Goal: Transaction & Acquisition: Purchase product/service

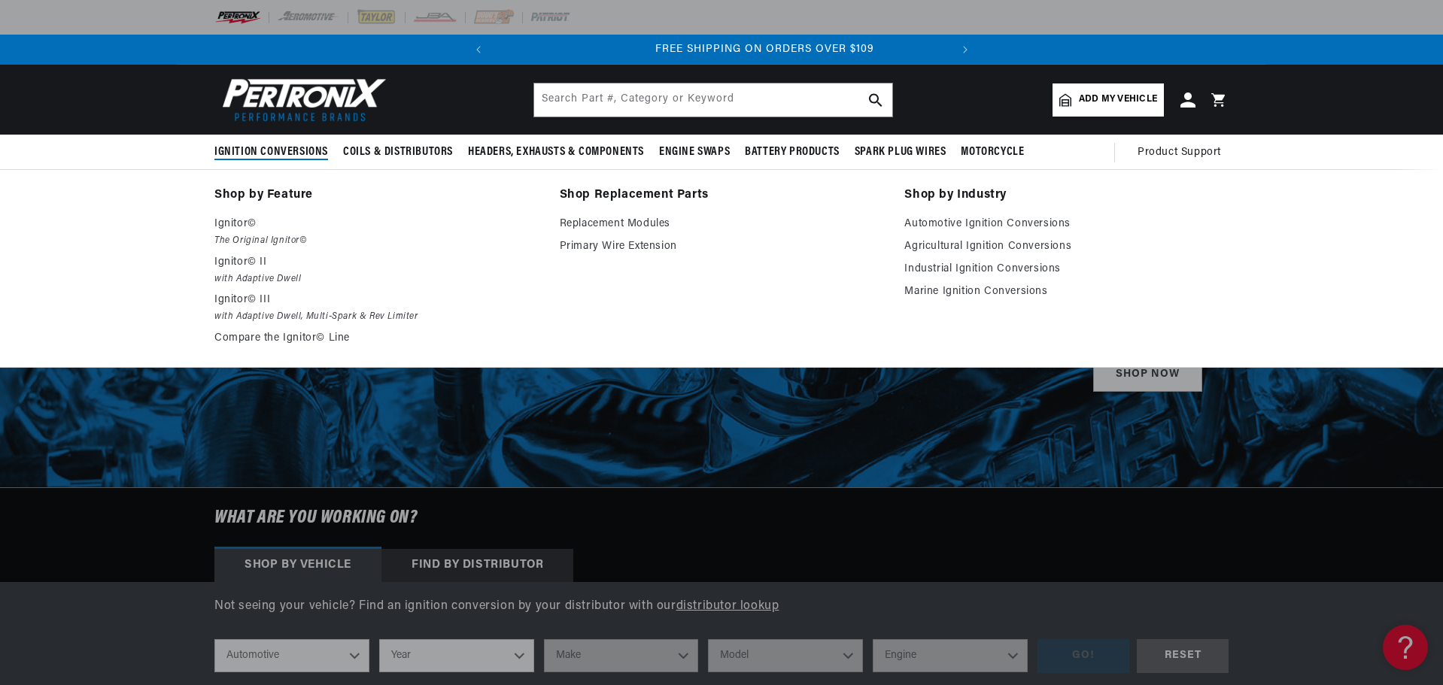
scroll to position [0, 456]
click at [282, 149] on span "Ignition Conversions" at bounding box center [271, 152] width 114 height 16
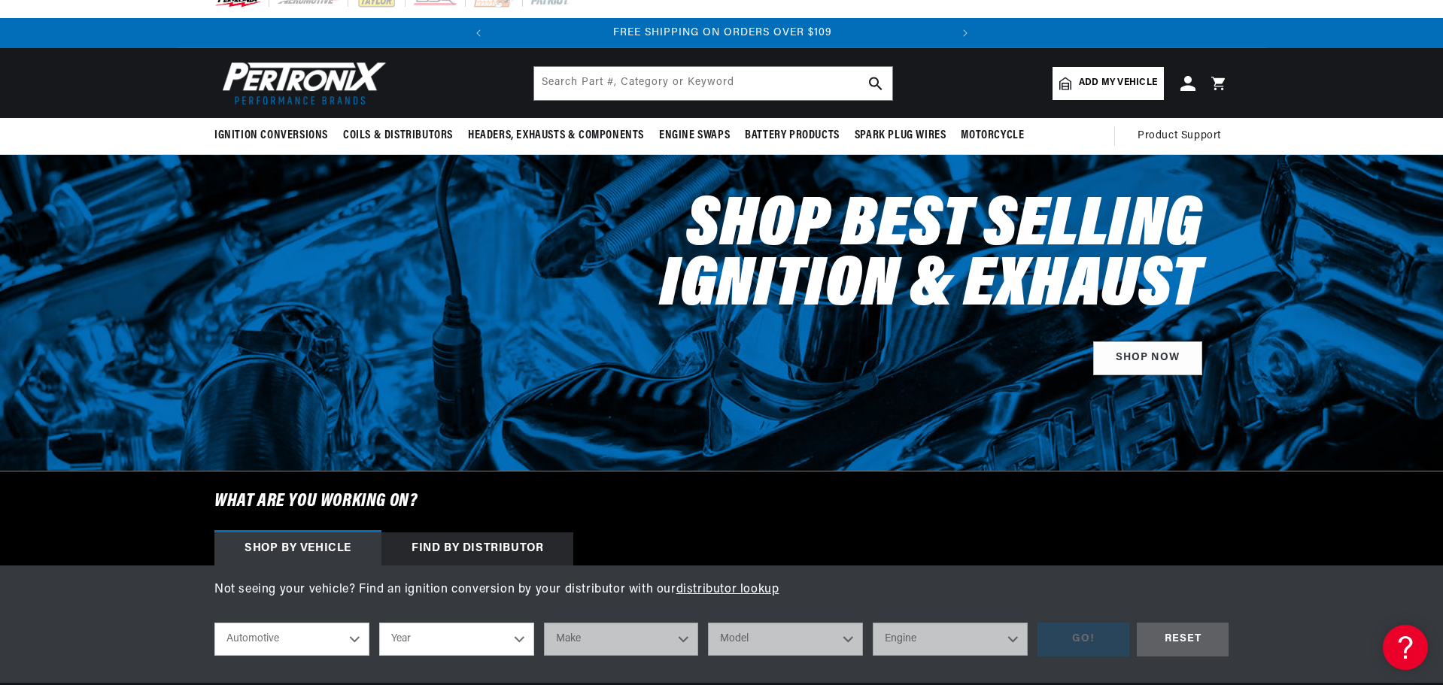
scroll to position [301, 0]
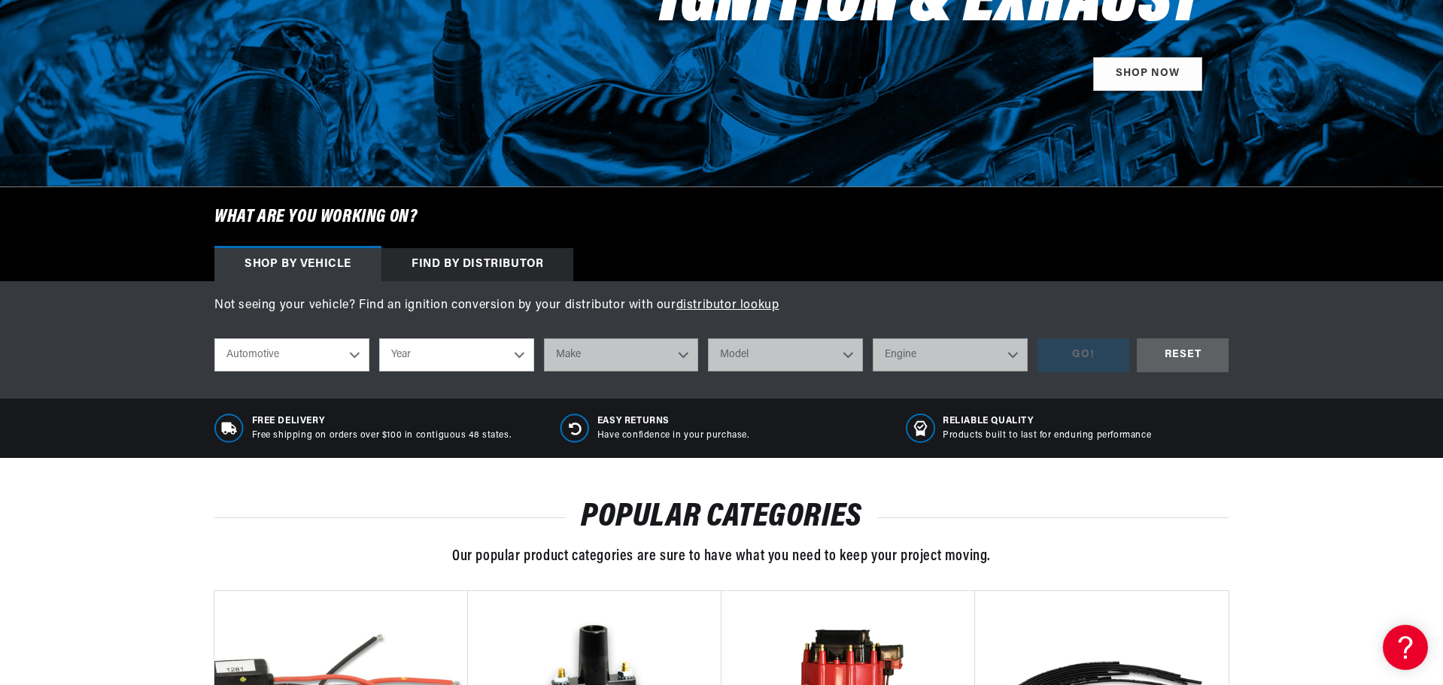
click at [478, 350] on select "Year 2026 2025 2024 2023 2022 2021 2020 2019 2018 2017 2016 2015 2014 2013 2012…" at bounding box center [456, 355] width 155 height 33
click at [479, 350] on select "Year 2026 2025 2024 2023 2022 2021 2020 2019 2018 2017 2016 2015 2014 2013 2012…" at bounding box center [456, 355] width 155 height 33
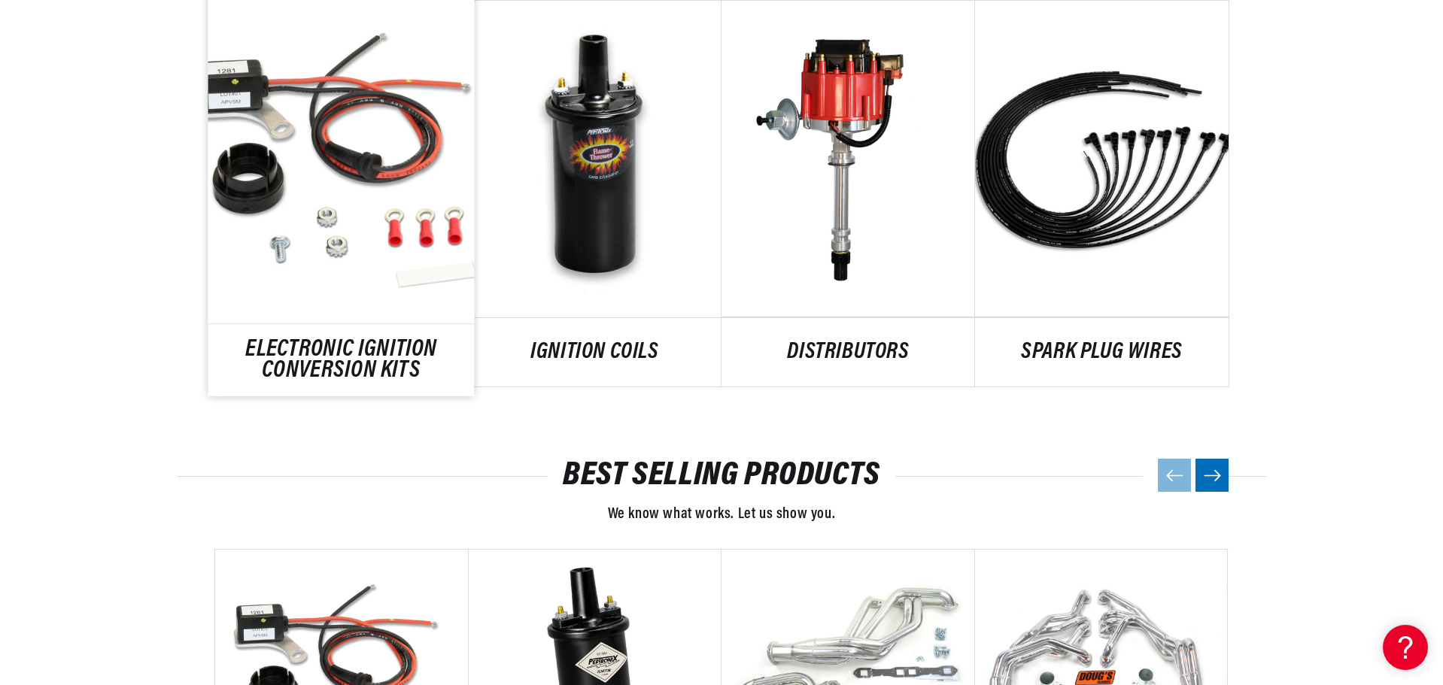
scroll to position [903, 0]
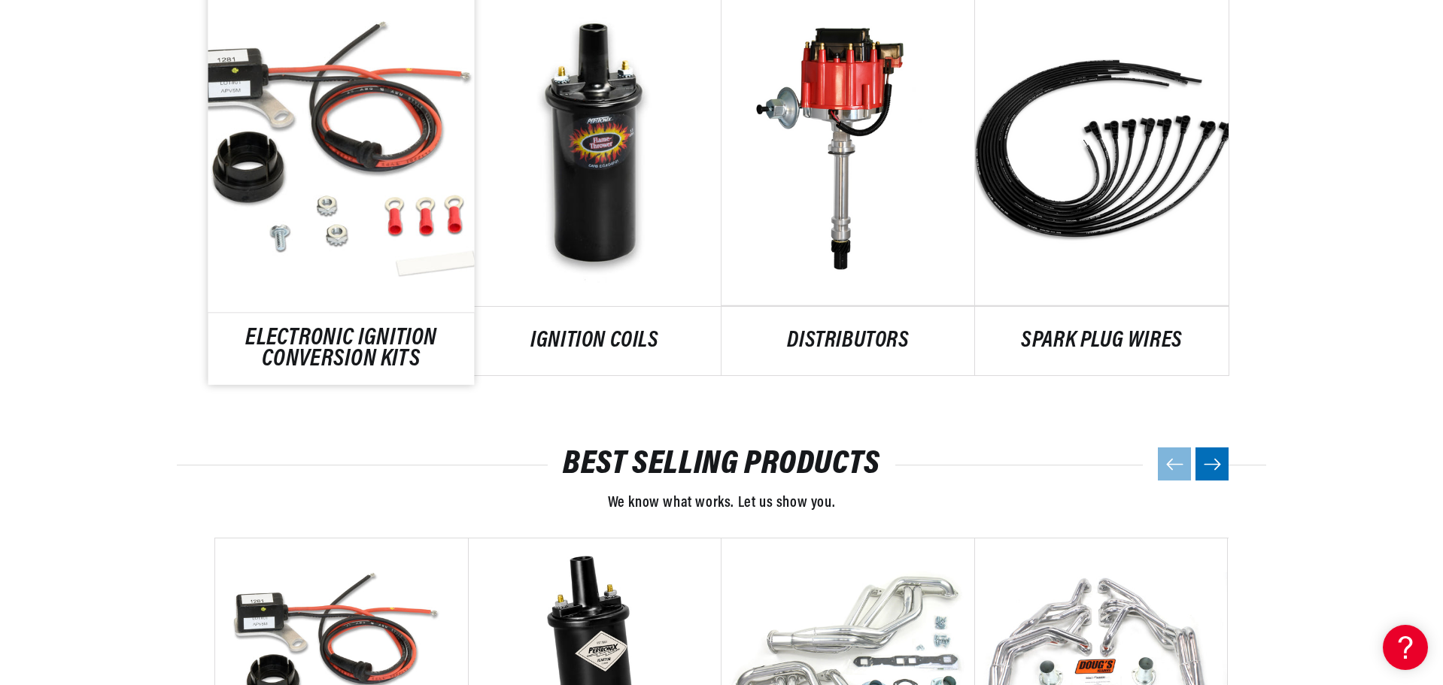
click at [375, 334] on link "ELECTRONIC IGNITION CONVERSION KITS" at bounding box center [341, 349] width 266 height 41
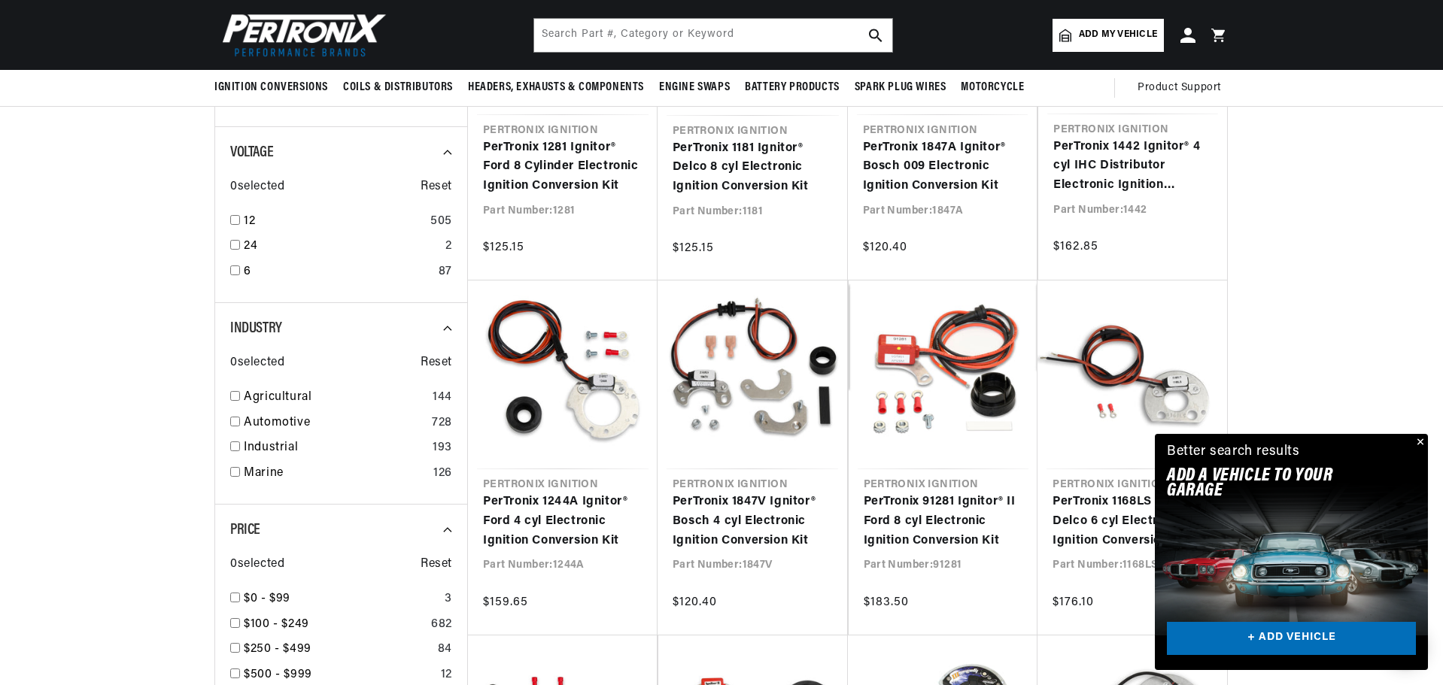
scroll to position [451, 0]
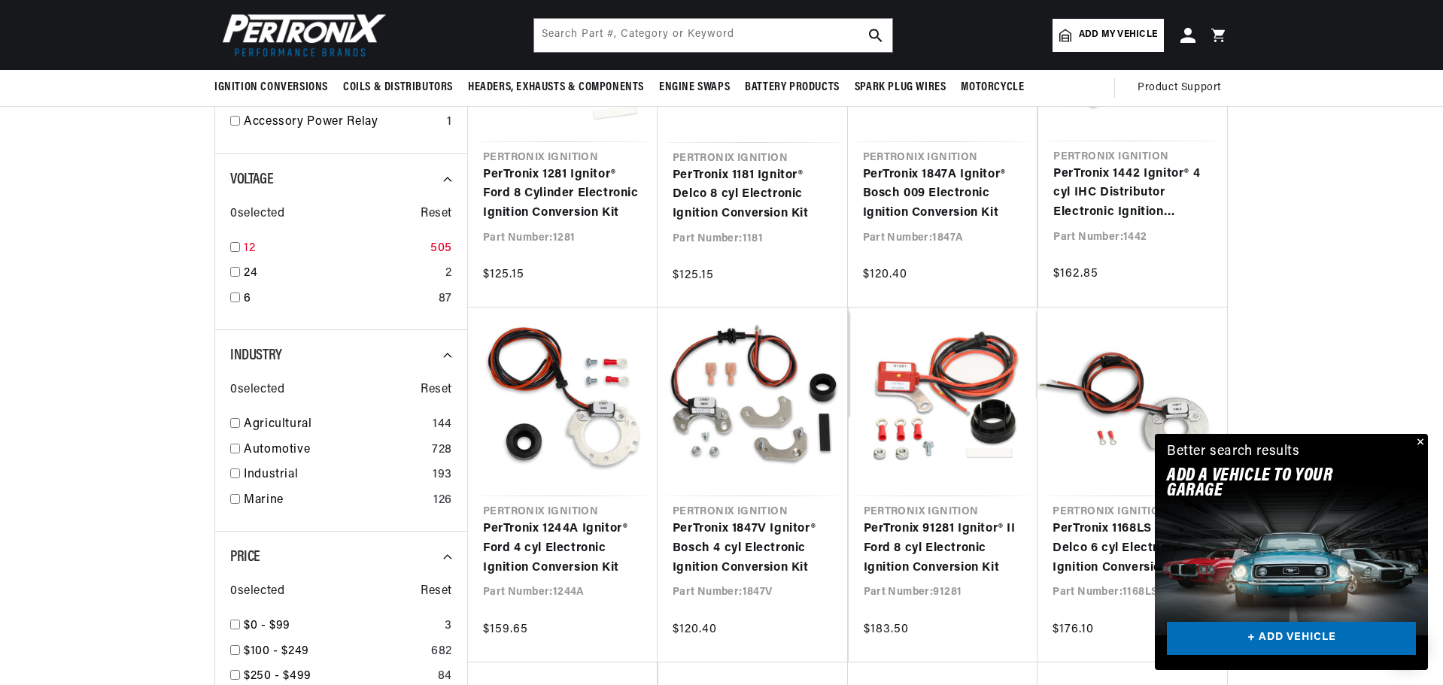
click at [235, 246] on input "checkbox" at bounding box center [235, 247] width 10 height 10
checkbox input "true"
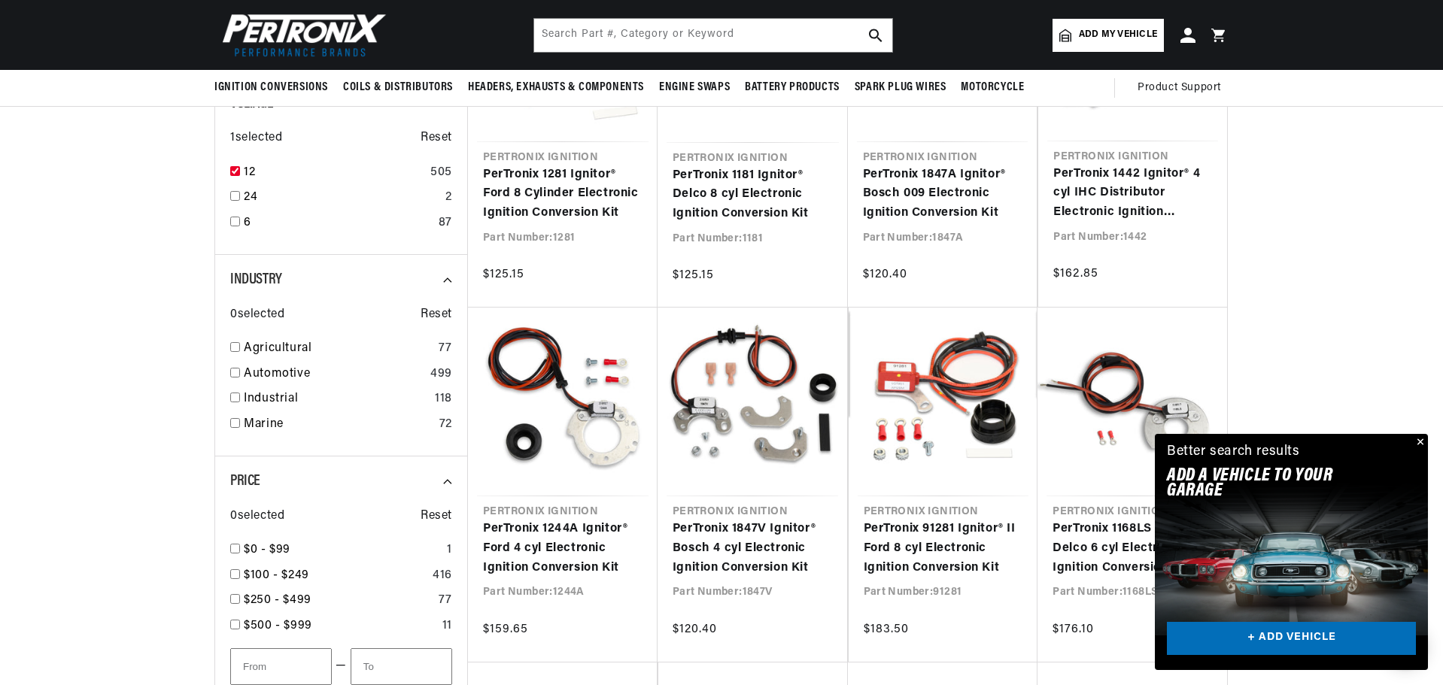
scroll to position [0, 456]
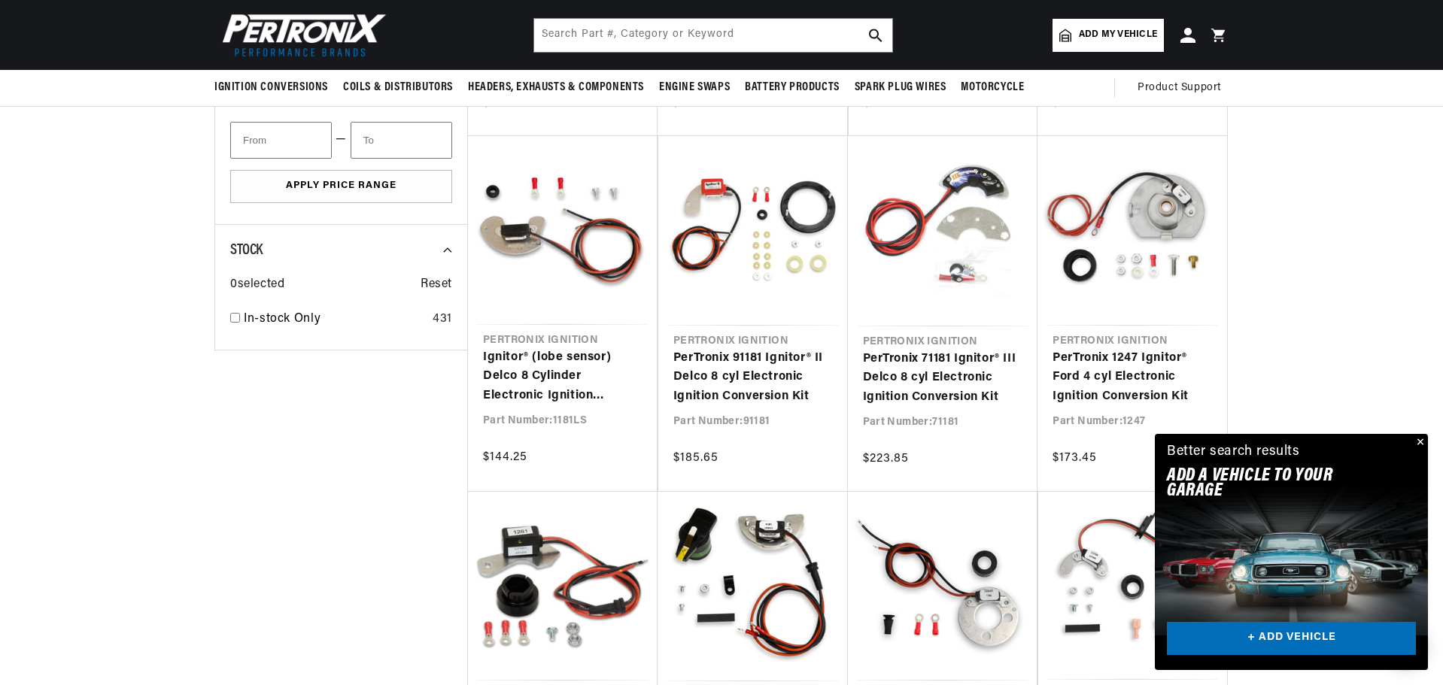
scroll to position [602, 0]
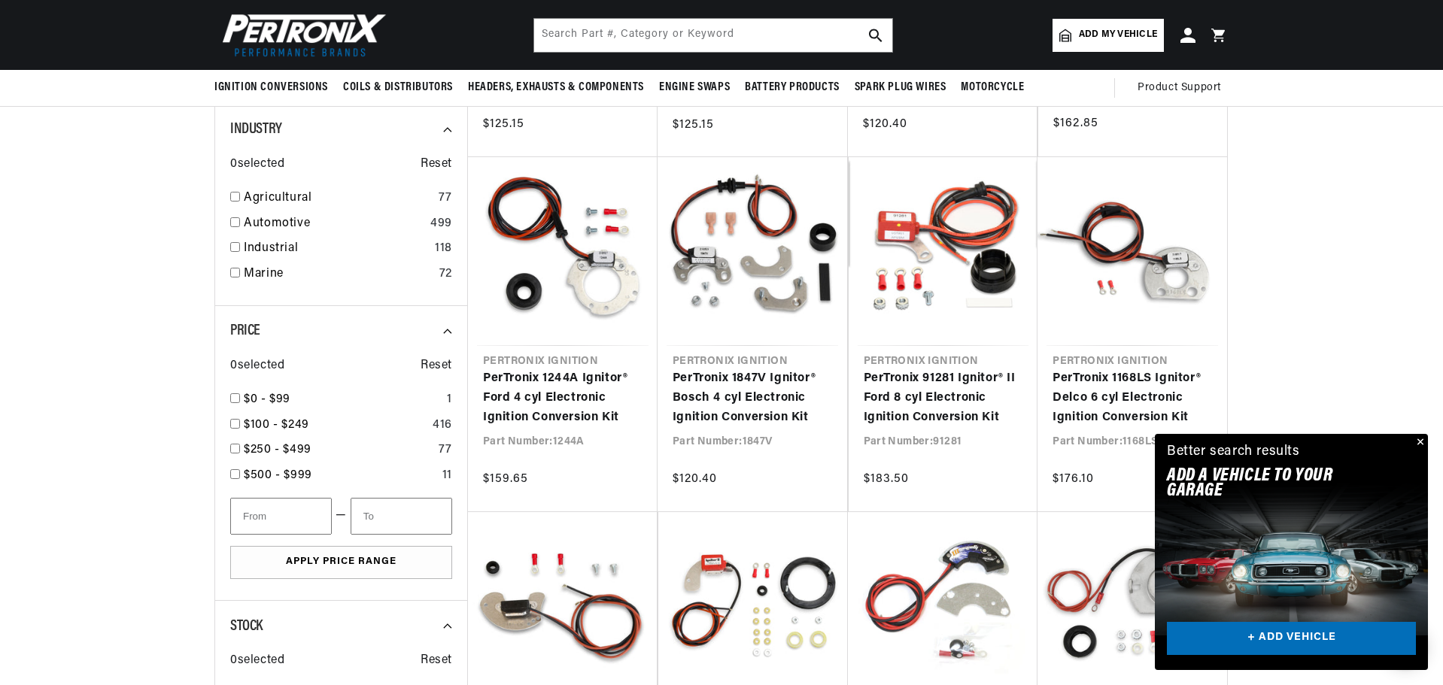
click at [1425, 439] on button "Close" at bounding box center [1419, 443] width 18 height 18
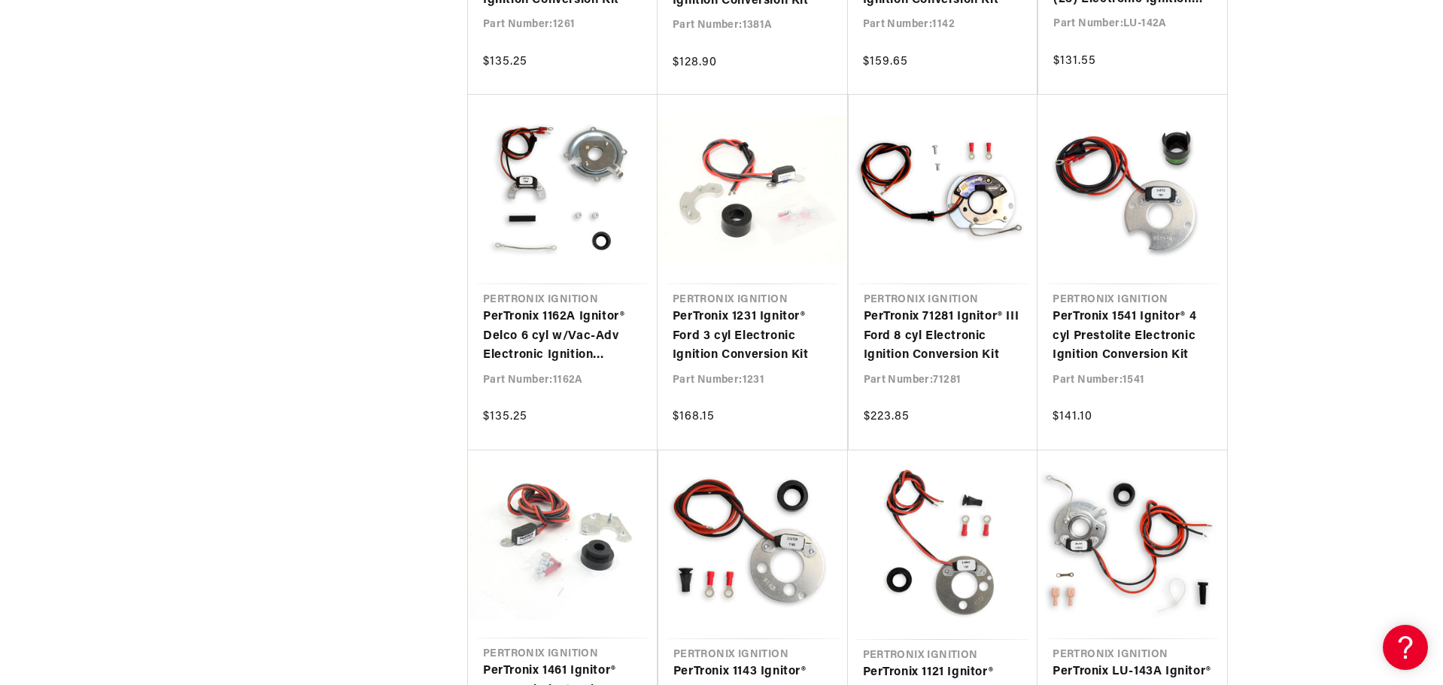
scroll to position [0, 456]
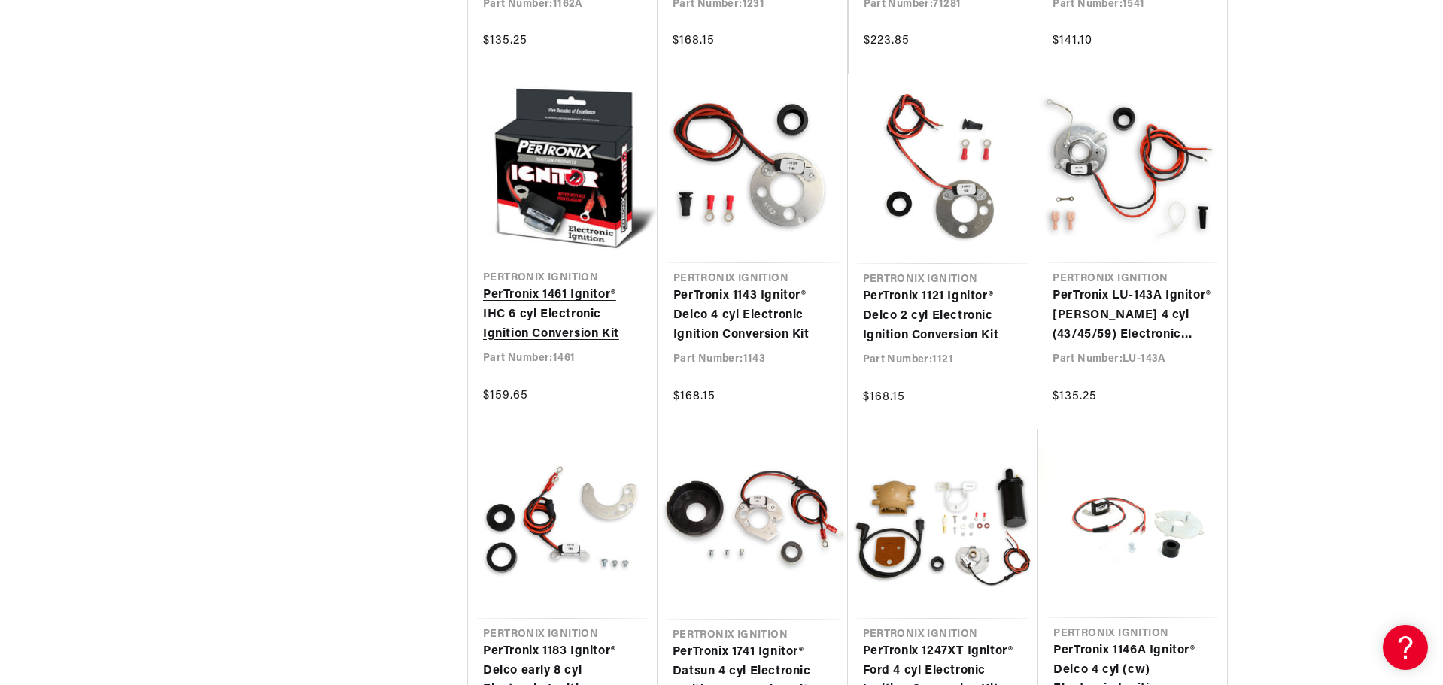
click at [523, 319] on link "PerTronix 1461 Ignitor® IHC 6 cyl Electronic Ignition Conversion Kit" at bounding box center [562, 315] width 159 height 58
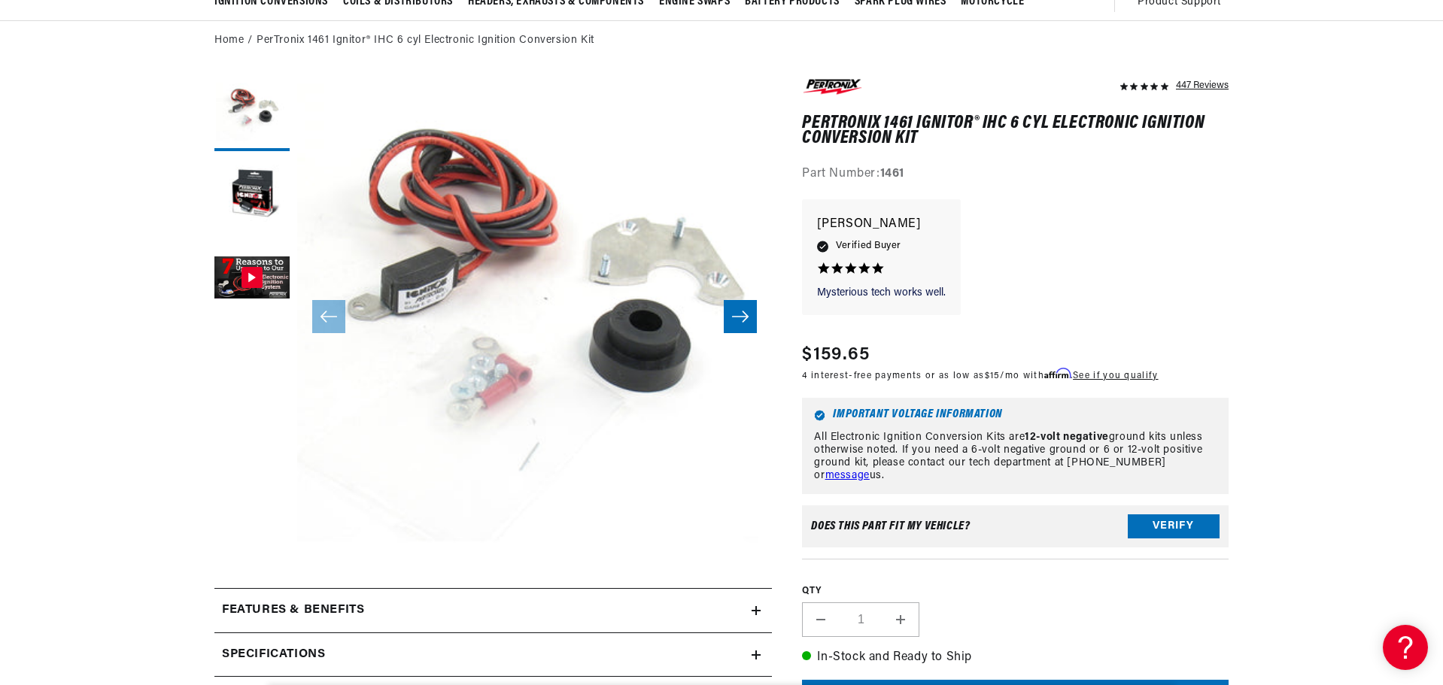
scroll to position [451, 0]
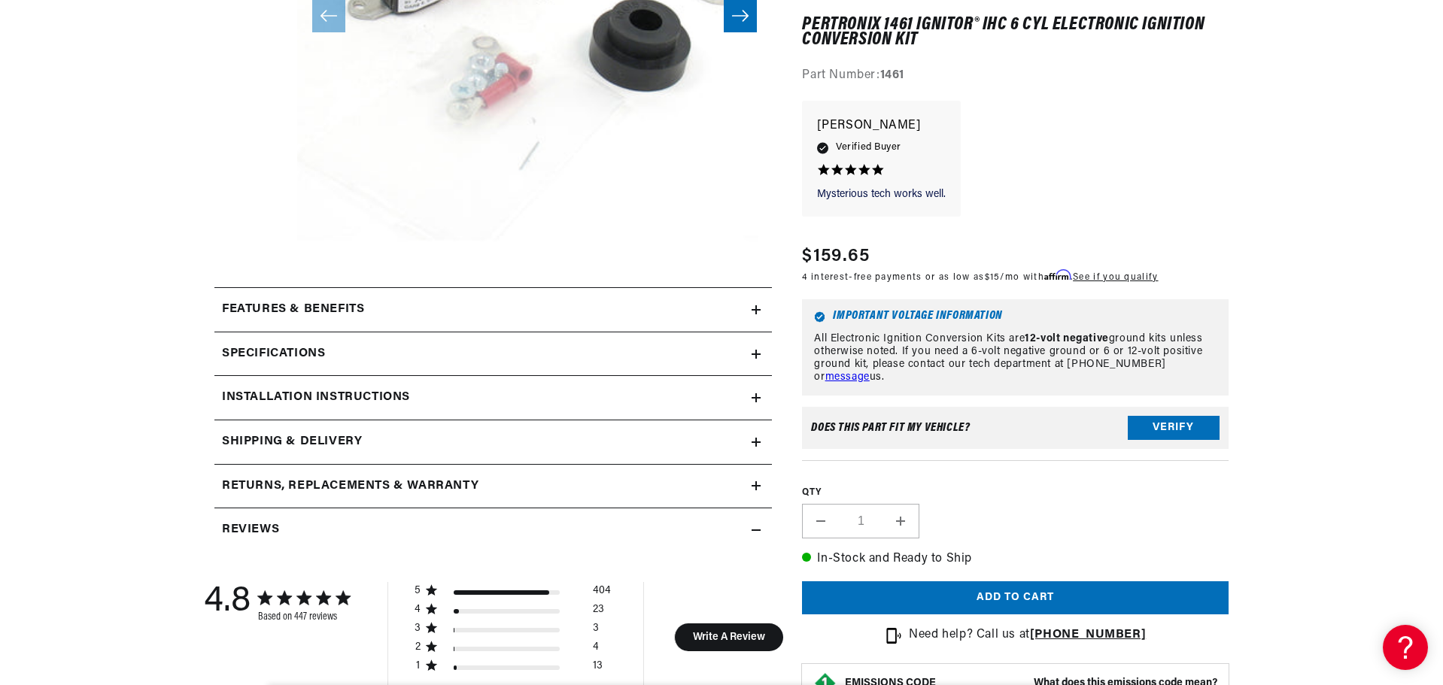
click at [293, 351] on h2 "Specifications" at bounding box center [273, 355] width 103 height 20
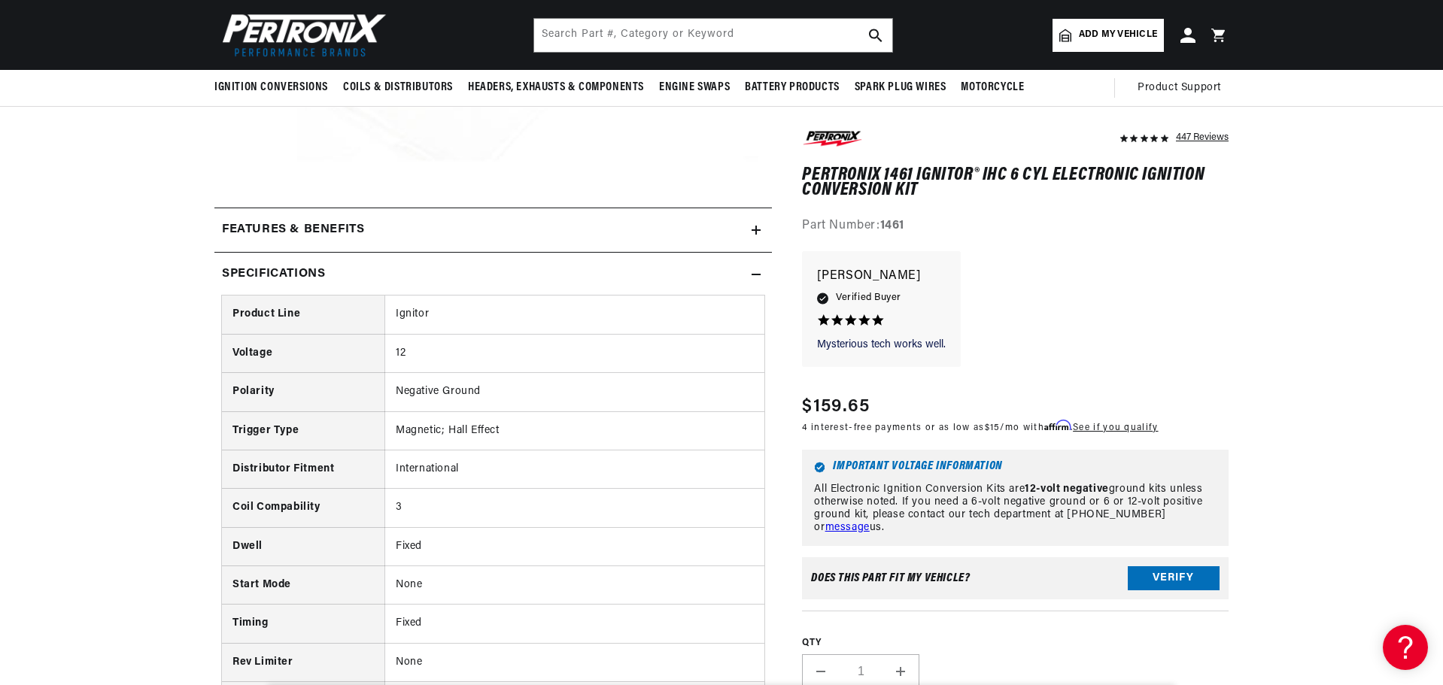
scroll to position [527, 0]
click at [282, 276] on h2 "Specifications" at bounding box center [273, 279] width 103 height 20
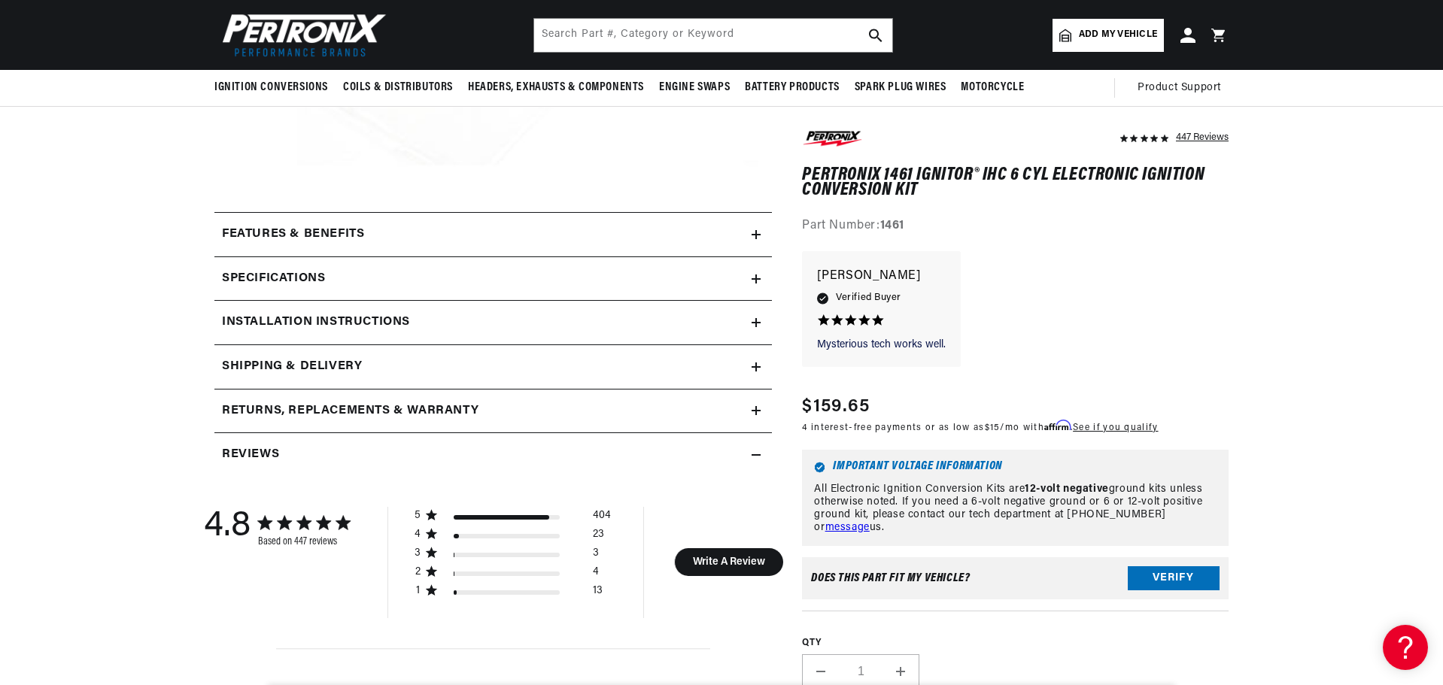
click at [296, 241] on h2 "Features & Benefits" at bounding box center [293, 235] width 142 height 20
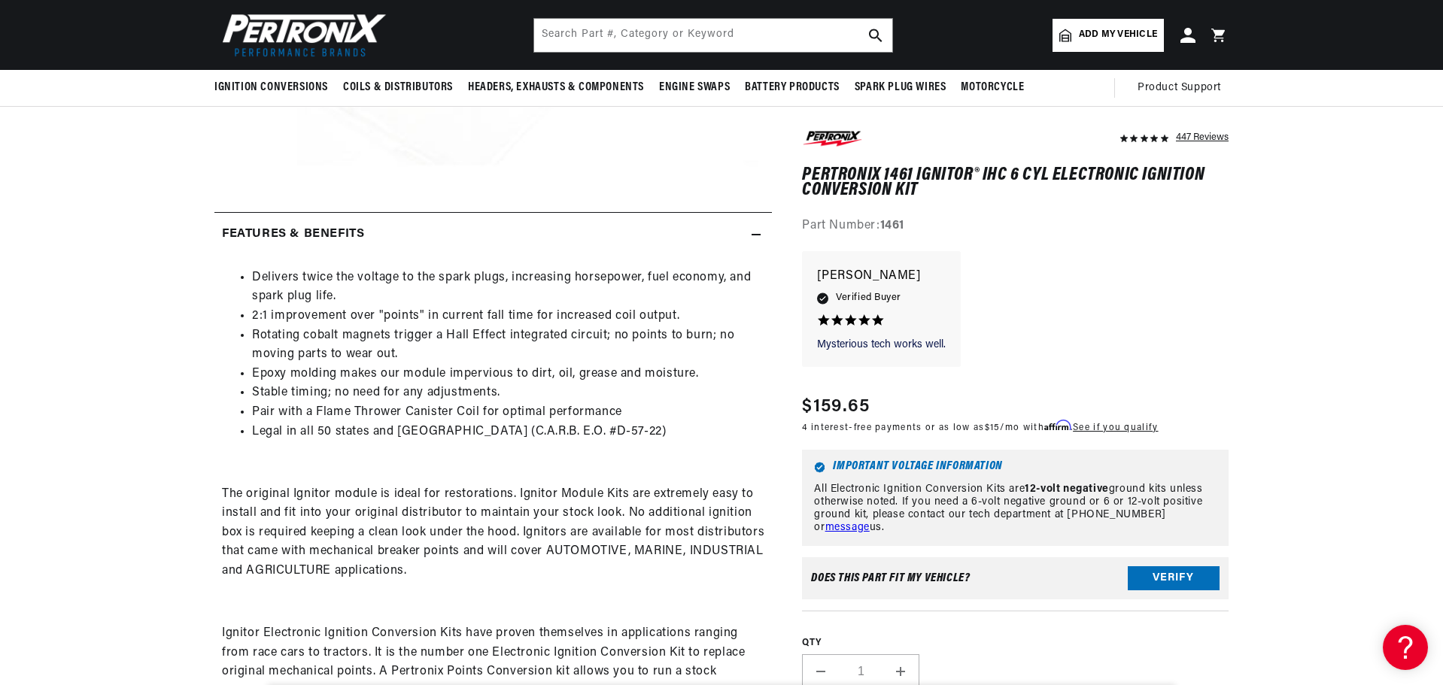
click at [300, 228] on h2 "Features & Benefits" at bounding box center [293, 235] width 142 height 20
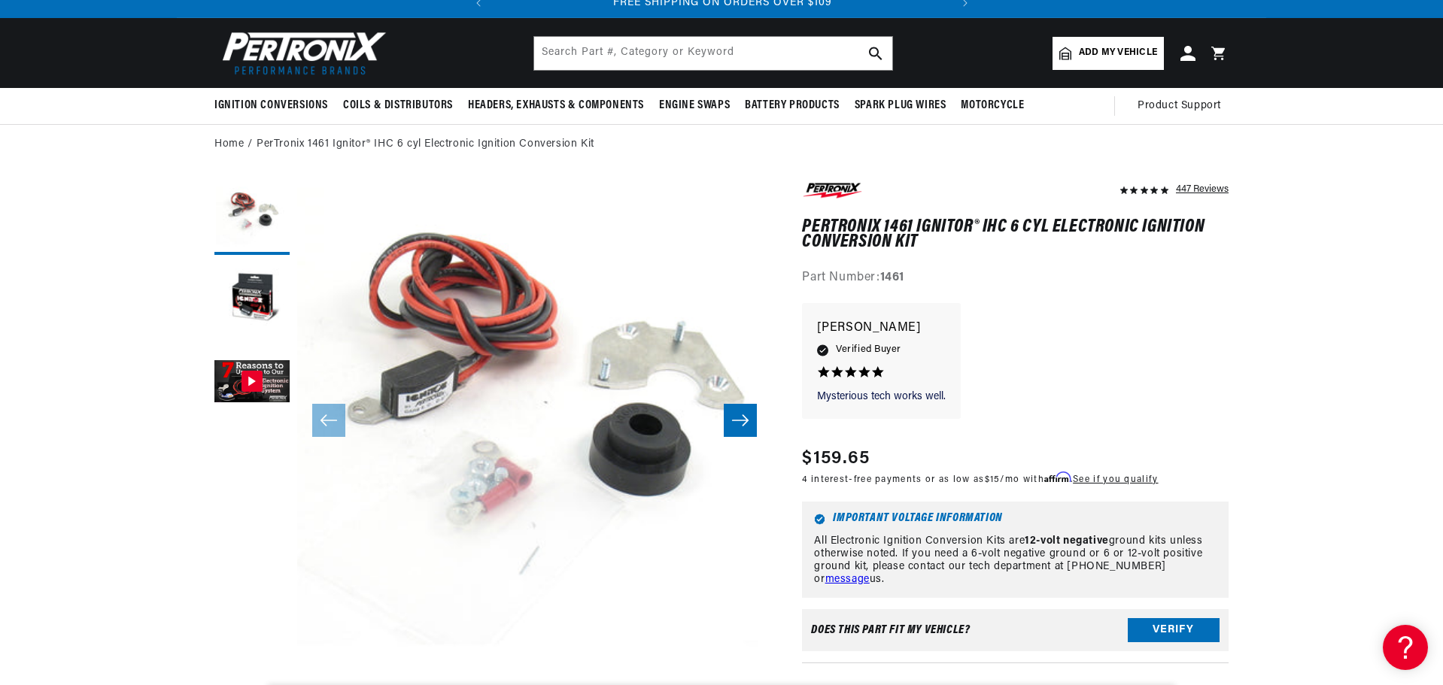
scroll to position [0, 0]
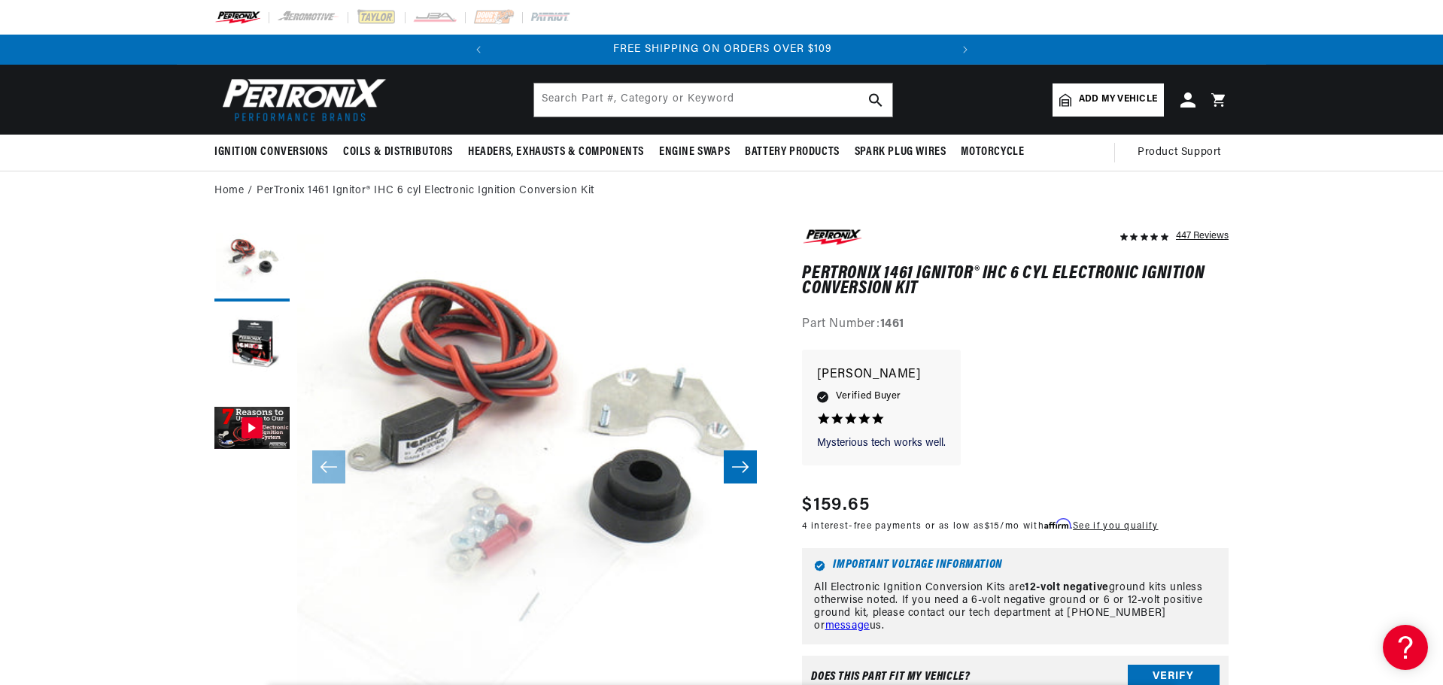
click at [1122, 97] on span "Add my vehicle" at bounding box center [1118, 100] width 78 height 14
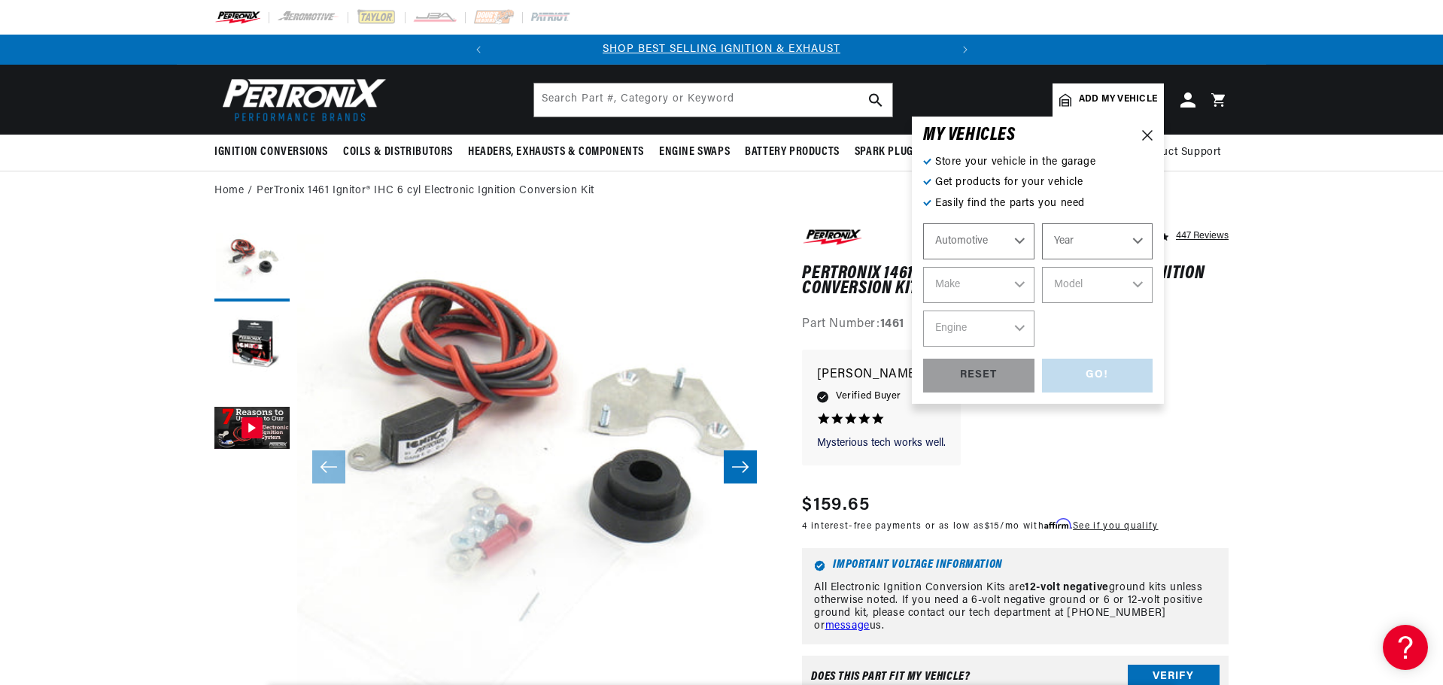
click at [1021, 240] on select "Automotive Agricultural Industrial Marine Motorcycle" at bounding box center [978, 241] width 111 height 36
click at [923, 223] on select "Automotive Agricultural Industrial Marine Motorcycle" at bounding box center [978, 241] width 111 height 36
select select "Industrial"
click at [1088, 231] on select "Year 1990 1986 1984 1983 1982 1981 1980 1979 1978 1977 1976 1975 1974 1973 1972…" at bounding box center [1097, 241] width 111 height 36
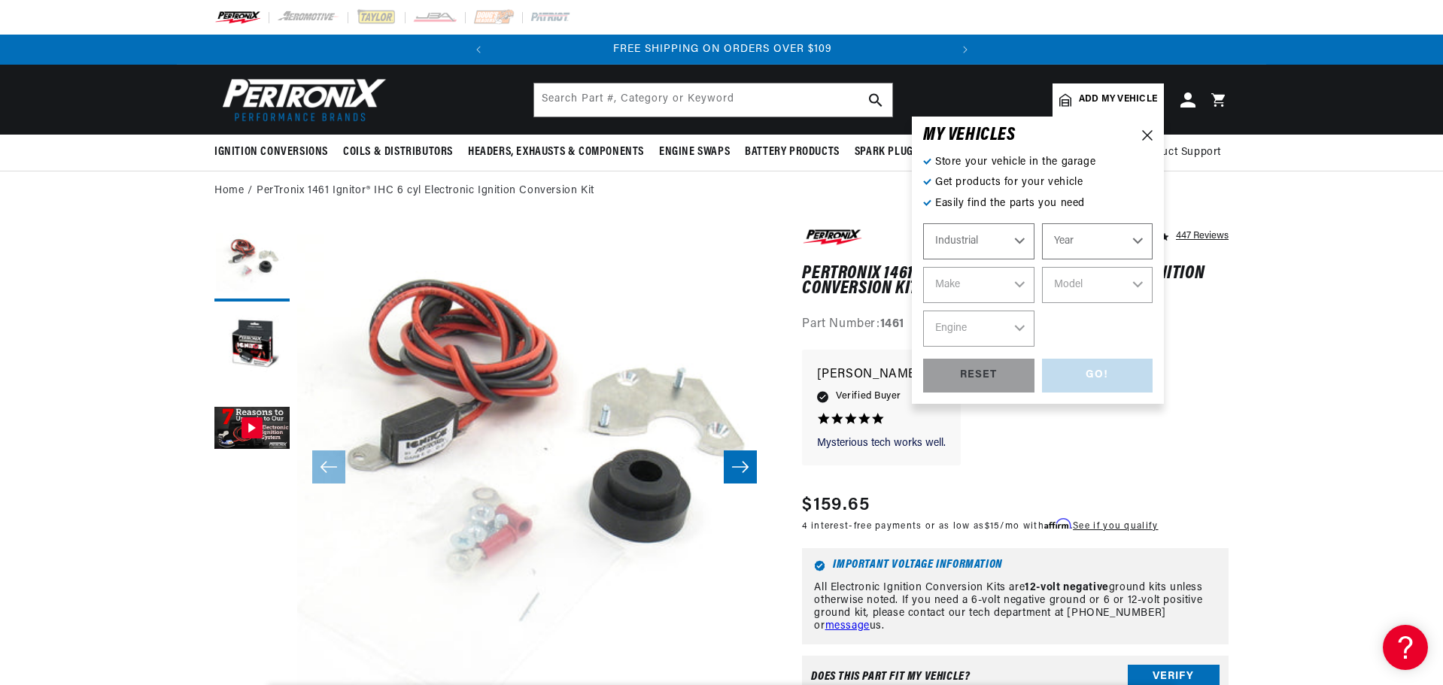
select select "1960"
click at [1042, 223] on select "Year 1990 1986 1984 1983 1982 1981 1980 1979 1978 1977 1976 1975 1974 1973 1972…" at bounding box center [1097, 241] width 111 height 36
select select "1960"
click at [1011, 271] on select "Make Baker GMC Towmotor Wisconsin" at bounding box center [978, 285] width 111 height 36
click at [1008, 226] on select "Automotive Agricultural Industrial Marine Motorcycle" at bounding box center [978, 241] width 111 height 36
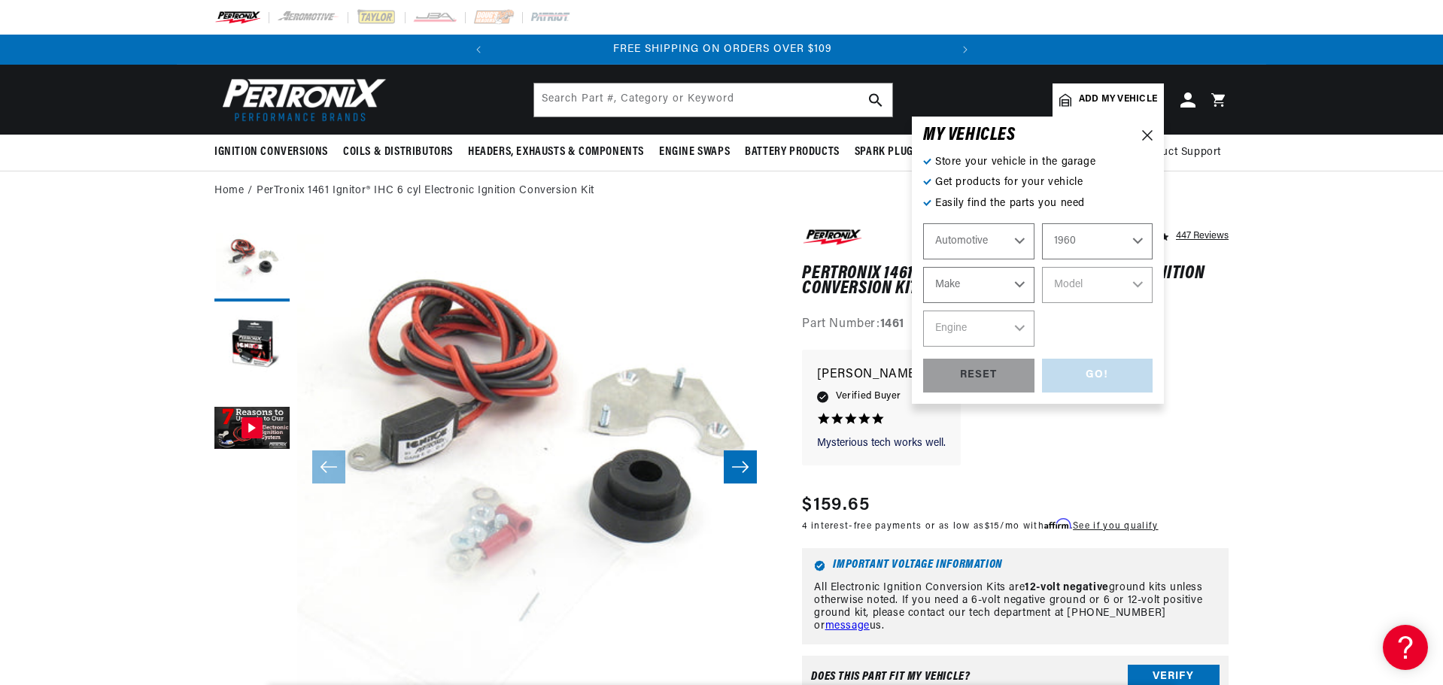
click at [923, 223] on select "Automotive Agricultural Industrial Marine Motorcycle" at bounding box center [978, 241] width 111 height 36
click at [1014, 284] on select "Make Alfa Romeo American Motors Aston Martin Austin Austin Healey Buick Cadilla…" at bounding box center [978, 285] width 111 height 36
click at [973, 235] on select "Automotive Agricultural Industrial Marine Motorcycle" at bounding box center [978, 241] width 111 height 36
click at [923, 223] on select "Automotive Agricultural Industrial Marine Motorcycle" at bounding box center [978, 241] width 111 height 36
select select "Agricultural"
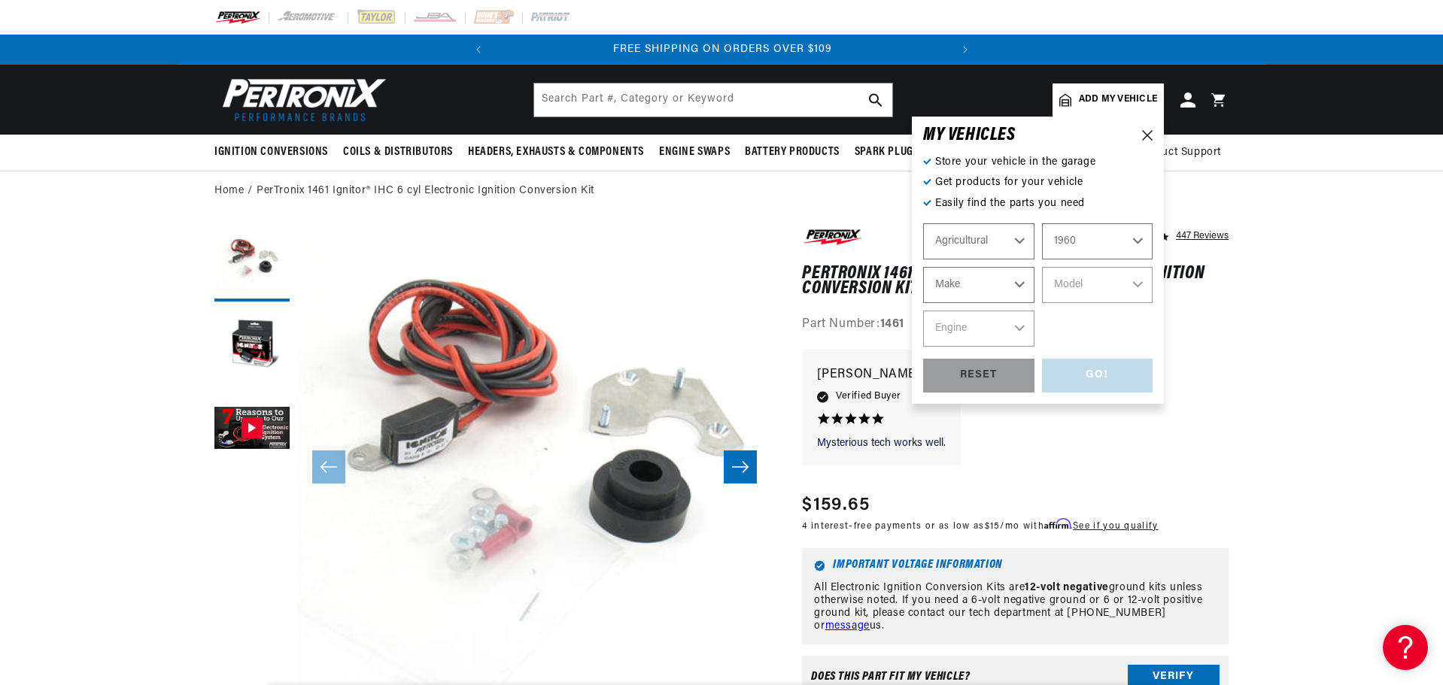
click at [1006, 293] on select "Make John Bean" at bounding box center [978, 285] width 111 height 36
click at [992, 282] on select "Make John Bean" at bounding box center [978, 285] width 111 height 36
click at [994, 235] on select "Automotive Agricultural Industrial Marine Motorcycle" at bounding box center [978, 241] width 111 height 36
click at [1102, 224] on select "1970 1965 1964 1960 1959 1958 1957 1939 1938 1937" at bounding box center [1097, 241] width 111 height 36
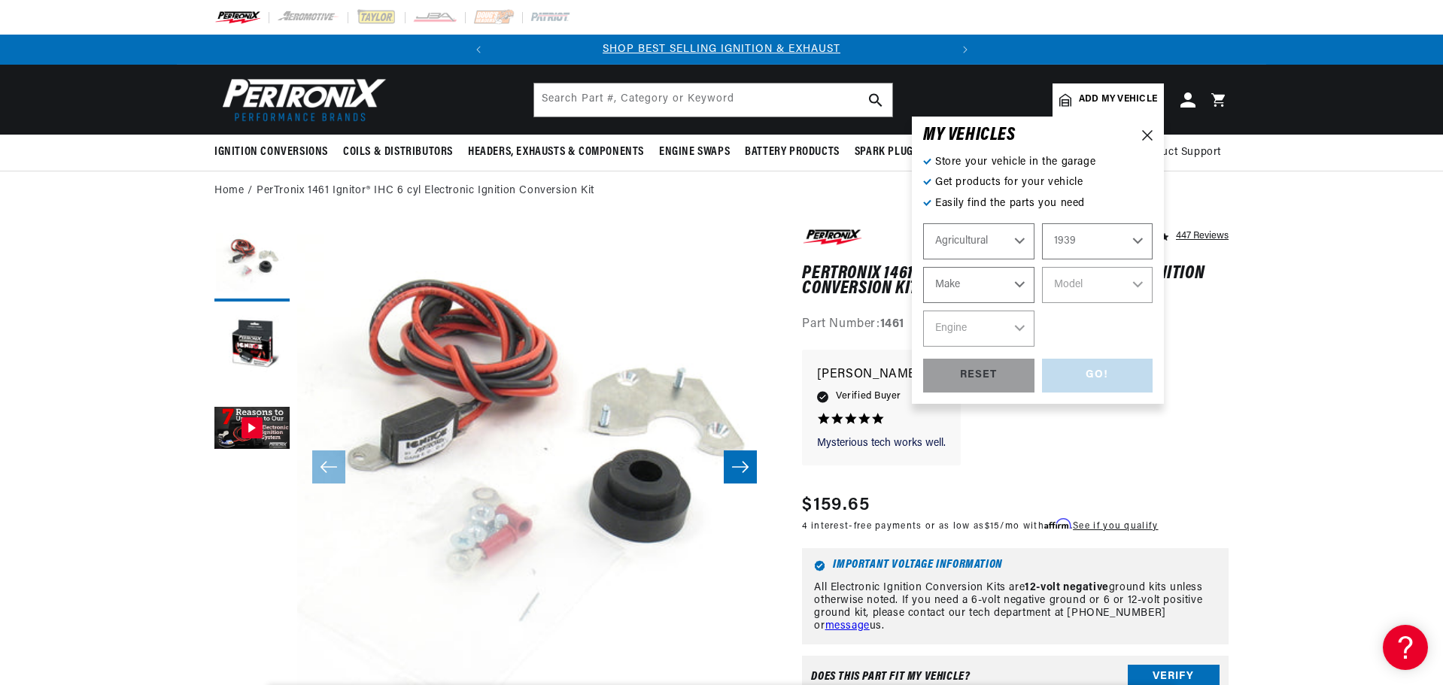
click at [1042, 223] on select "1970 1965 1964 1960 1959 1958 1957 1939 1938 1937" at bounding box center [1097, 241] width 111 height 36
click at [977, 275] on select "Make Ford" at bounding box center [978, 285] width 111 height 36
drag, startPoint x: 977, startPoint y: 275, endPoint x: 1025, endPoint y: 261, distance: 49.5
click at [980, 275] on select "Make Ford" at bounding box center [978, 285] width 111 height 36
click at [1081, 235] on select "1970 1965 1964 1960 1959 1958 1957 1939 1938 1937" at bounding box center [1097, 241] width 111 height 36
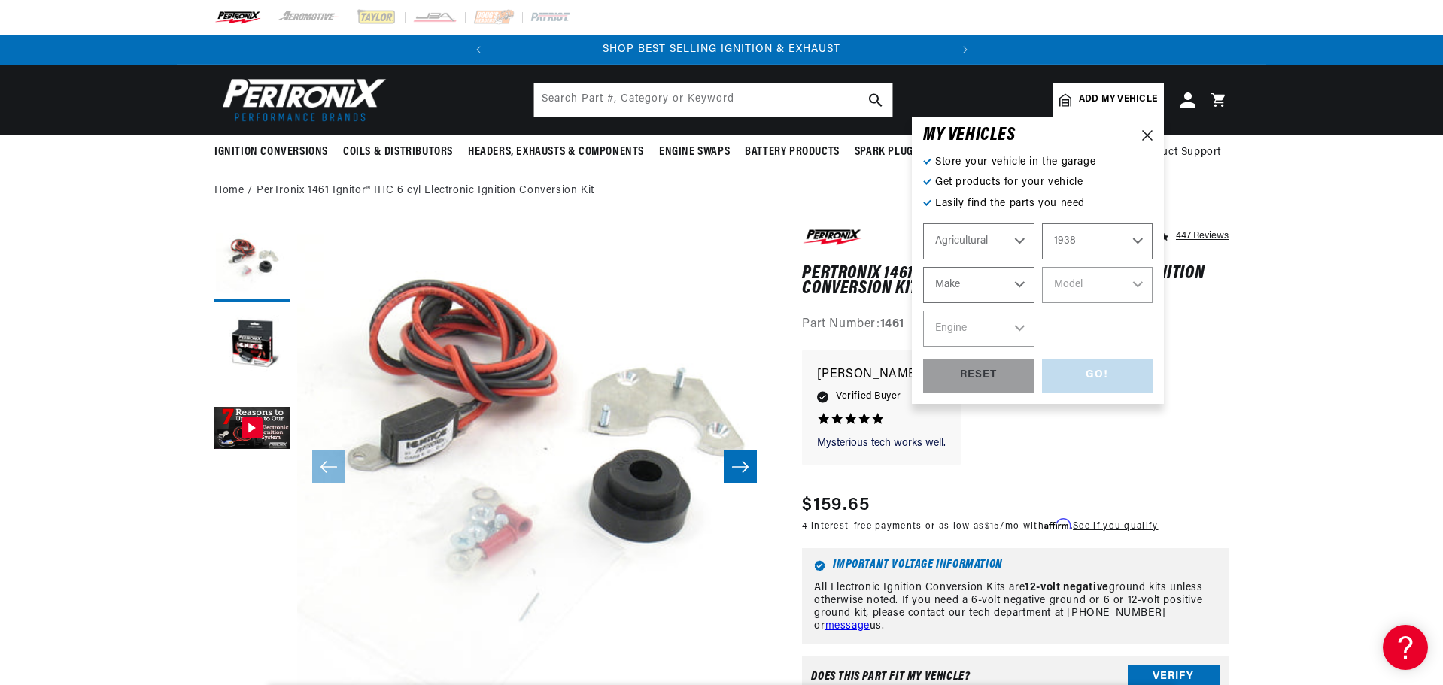
click at [1042, 223] on select "1970 1965 1964 1960 1959 1958 1957 1939 1938 1937" at bounding box center [1097, 241] width 111 height 36
select select "1938"
click at [982, 275] on select "Make International Harvester" at bounding box center [978, 285] width 111 height 36
select select "International-Harvester"
click at [923, 267] on select "Make International Harvester" at bounding box center [978, 285] width 111 height 36
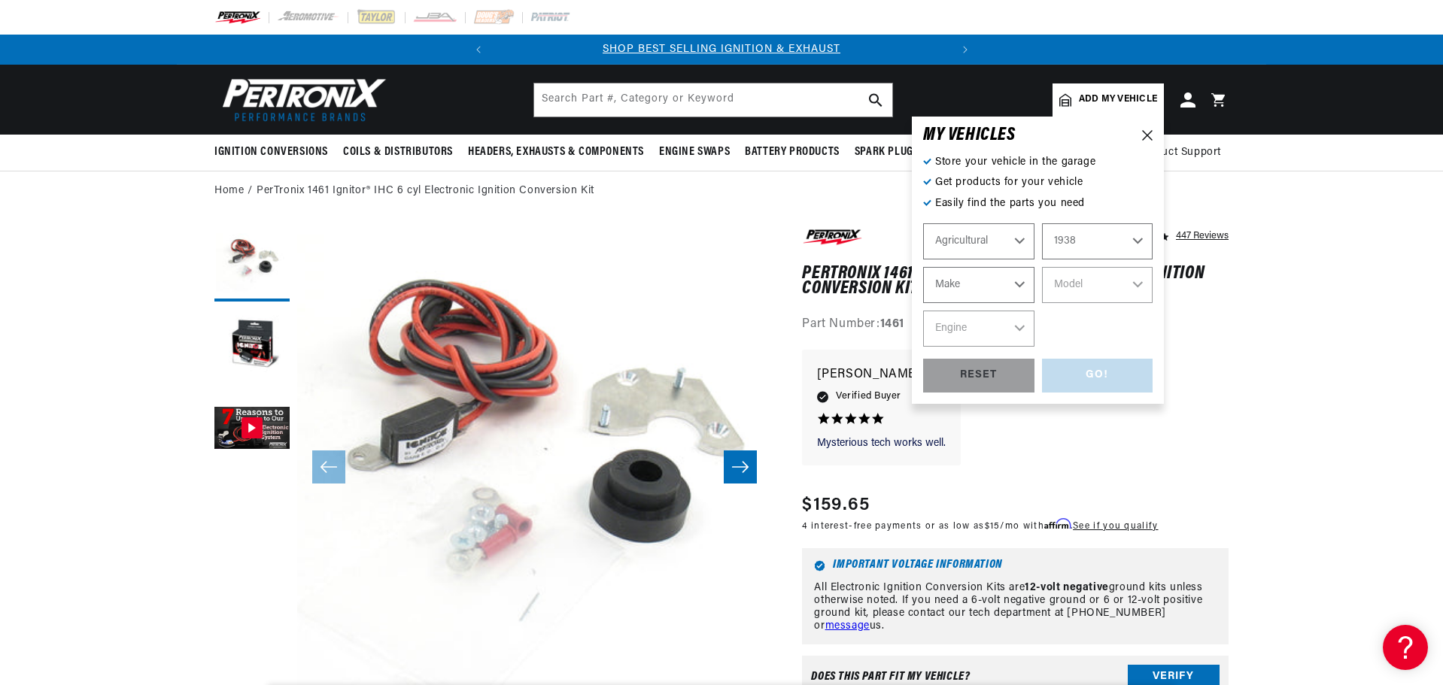
select select "International-Harvester"
click at [1110, 281] on select "Model TD" at bounding box center [1097, 285] width 111 height 36
select select "TD"
click at [1042, 267] on select "Model TD" at bounding box center [1097, 285] width 111 height 36
select select "TD"
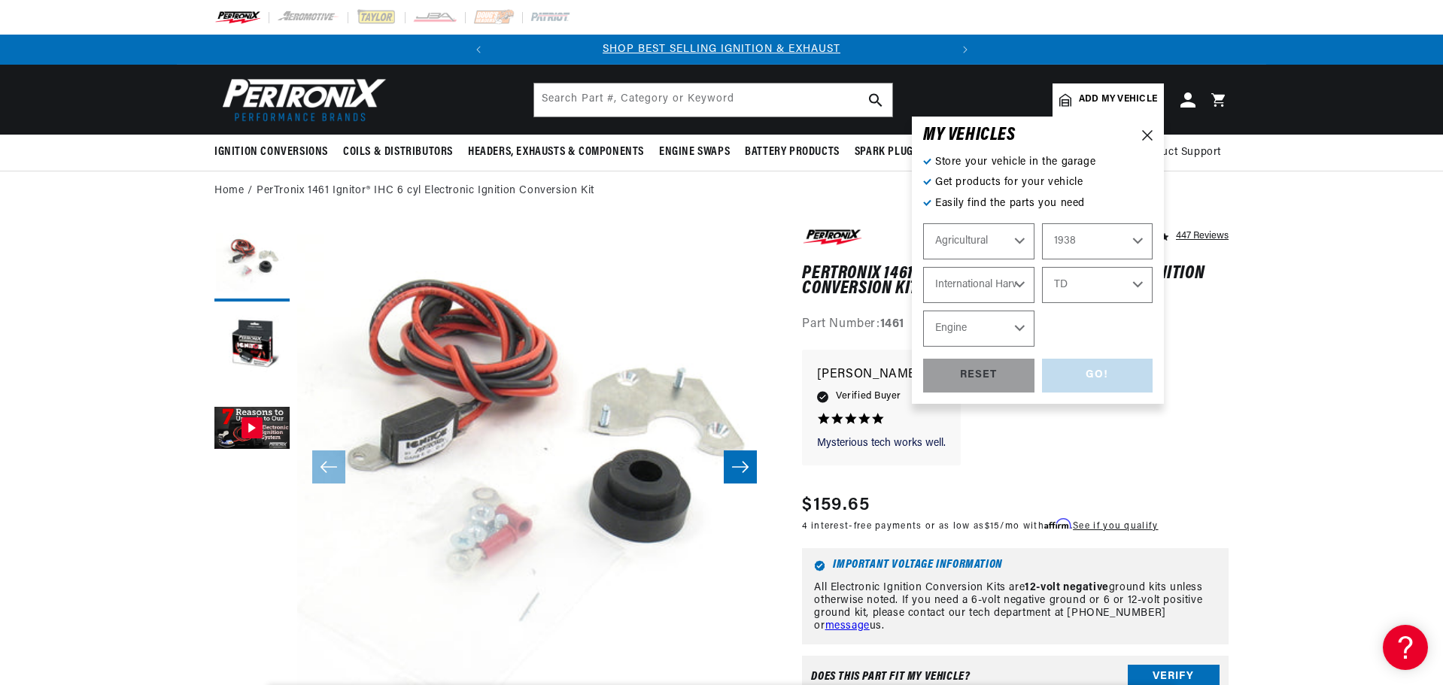
click at [1007, 327] on select "Engine 6" at bounding box center [978, 329] width 111 height 36
click at [994, 250] on select "Automotive Agricultural Industrial Marine Motorcycle" at bounding box center [978, 241] width 111 height 36
click at [923, 223] on select "Automotive Agricultural Industrial Marine Motorcycle" at bounding box center [978, 241] width 111 height 36
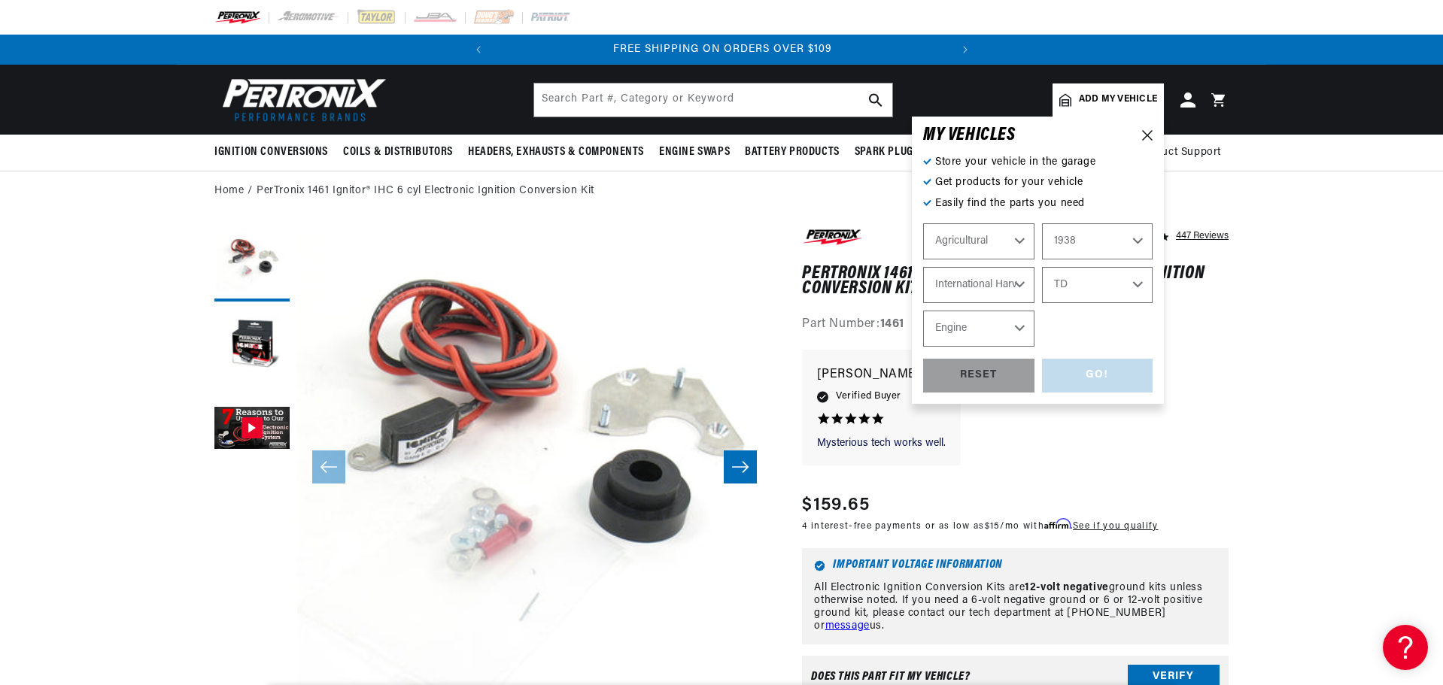
select select "Automotive"
select select "Make"
select select "Model"
click at [1105, 241] on select "2026 2025 2024 2023 2022 2021 2020 2019 2018 2017 2016 2015 2014 2013 2012 2011…" at bounding box center [1097, 241] width 111 height 36
click at [1042, 223] on select "2026 2025 2024 2023 2022 2021 2020 2019 2018 2017 2016 2015 2014 2013 2012 2011…" at bounding box center [1097, 241] width 111 height 36
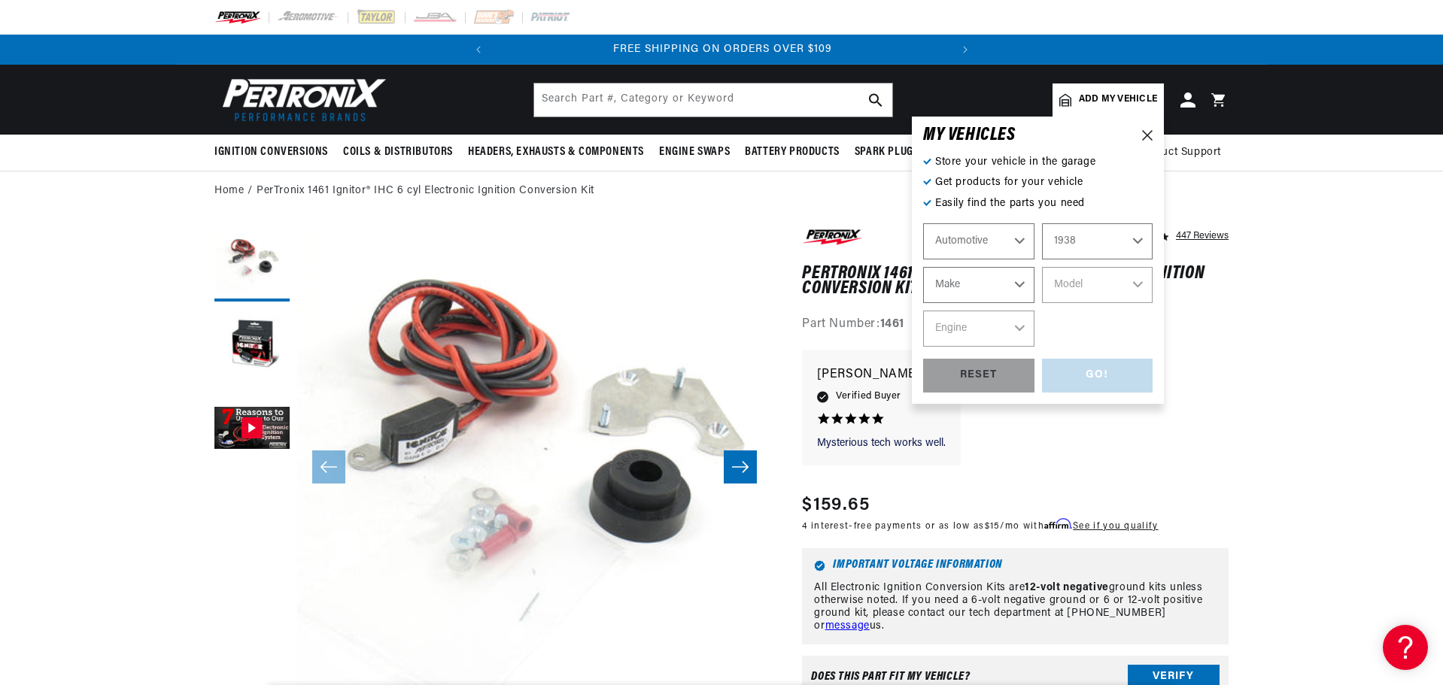
select select "1941"
click at [1016, 286] on select "Make American Bantam Chevrolet Ford Hudson Packard Plymouth Studebaker" at bounding box center [978, 285] width 111 height 36
select select "Chevrolet"
click at [923, 267] on select "Make American Bantam Chevrolet Ford Hudson Packard Plymouth Studebaker" at bounding box center [978, 285] width 111 height 36
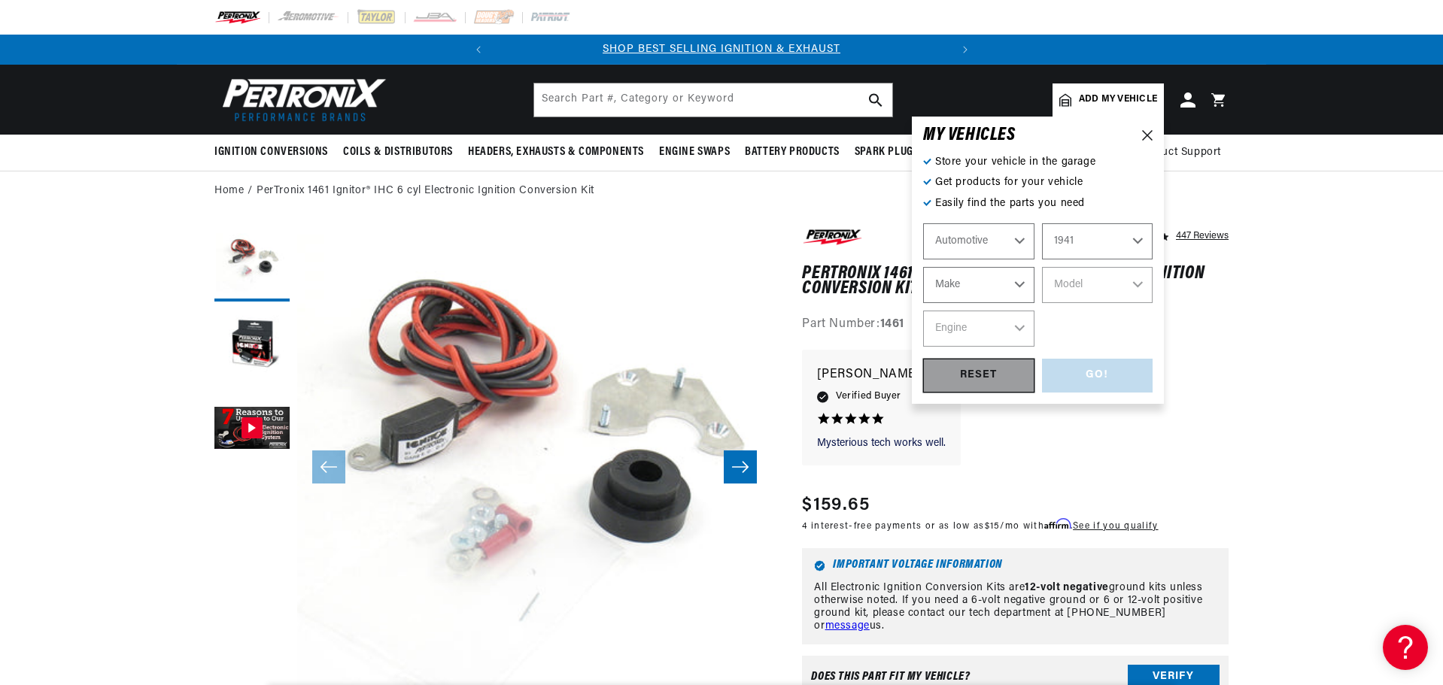
select select "Chevrolet"
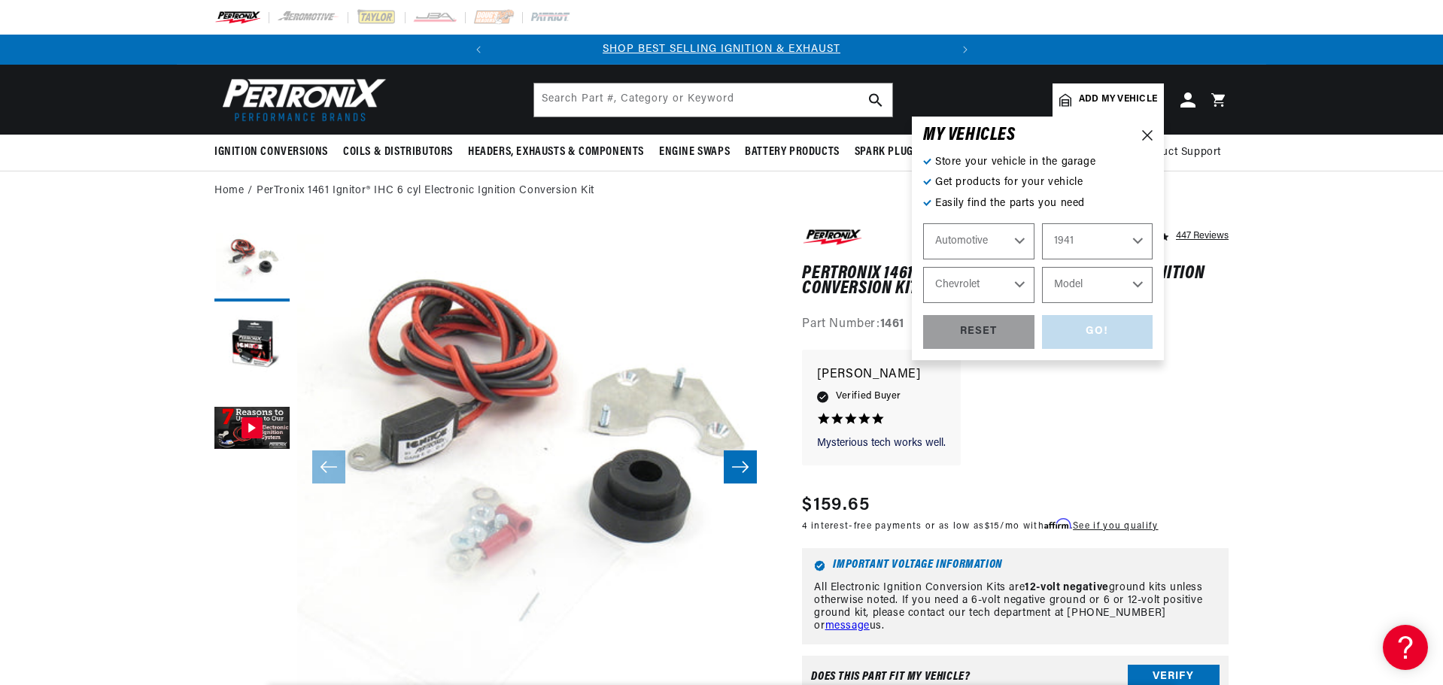
click at [1123, 277] on select "Model Truck" at bounding box center [1097, 285] width 111 height 36
select select "Truck"
click at [1042, 267] on select "Model Truck" at bounding box center [1097, 285] width 111 height 36
select select "Truck"
click at [1100, 335] on div "GO!" at bounding box center [1097, 332] width 111 height 34
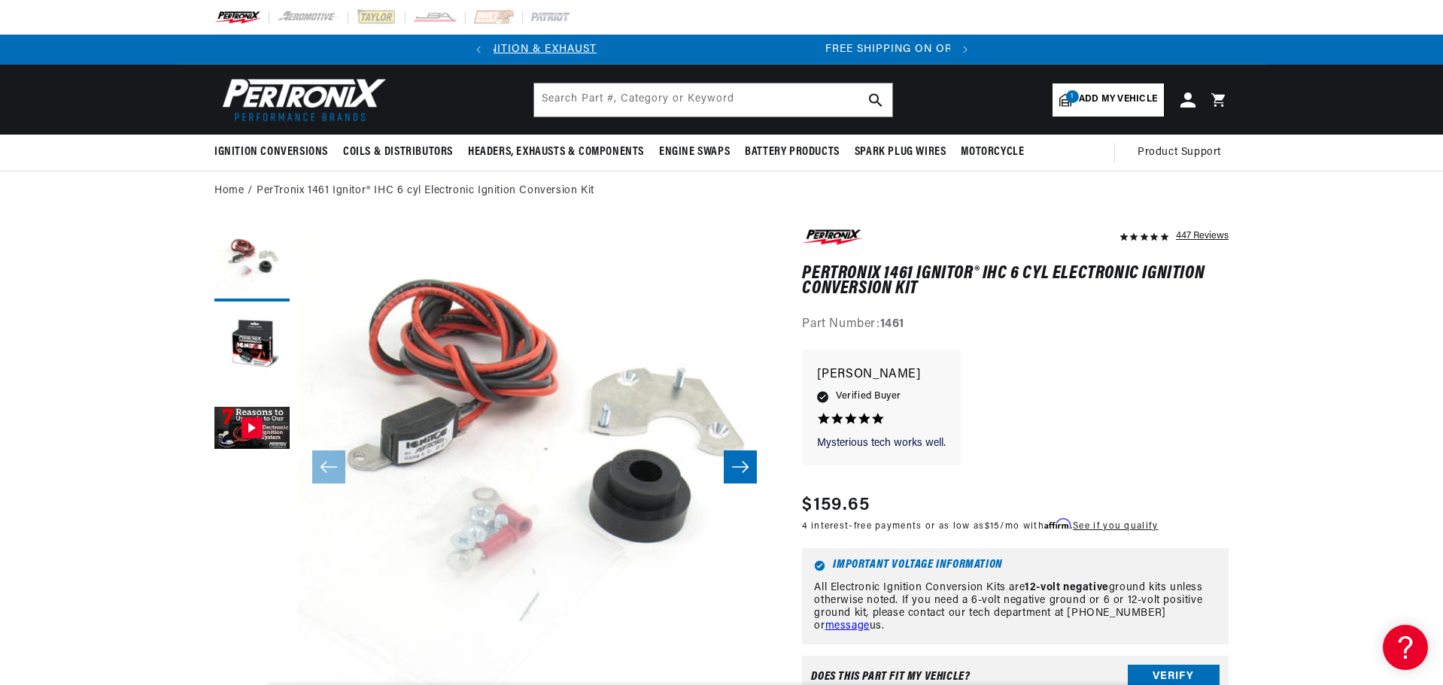
click at [1096, 100] on span "Add my vehicle" at bounding box center [1118, 100] width 78 height 14
select select "Year"
select select "Make"
select select "Model"
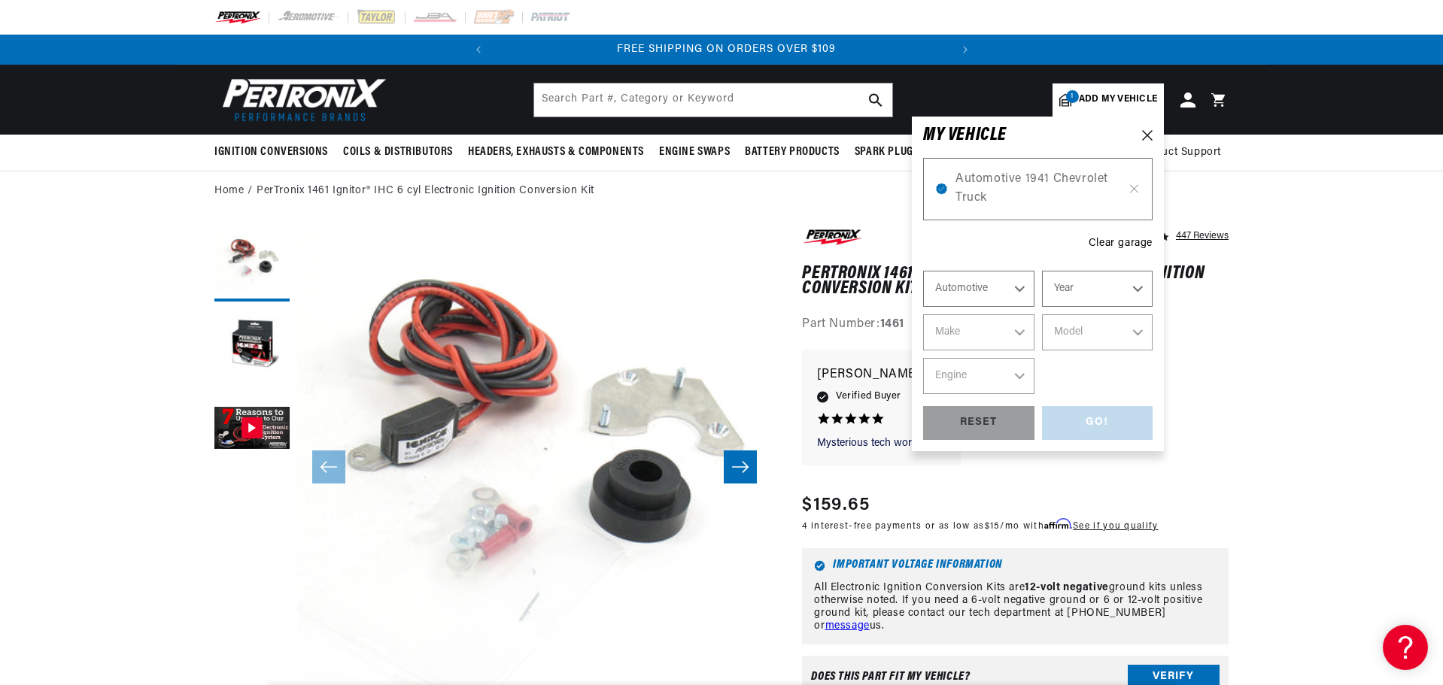
scroll to position [0, 456]
click at [993, 187] on span "Automotive 1941 Chevrolet Truck" at bounding box center [1037, 189] width 165 height 38
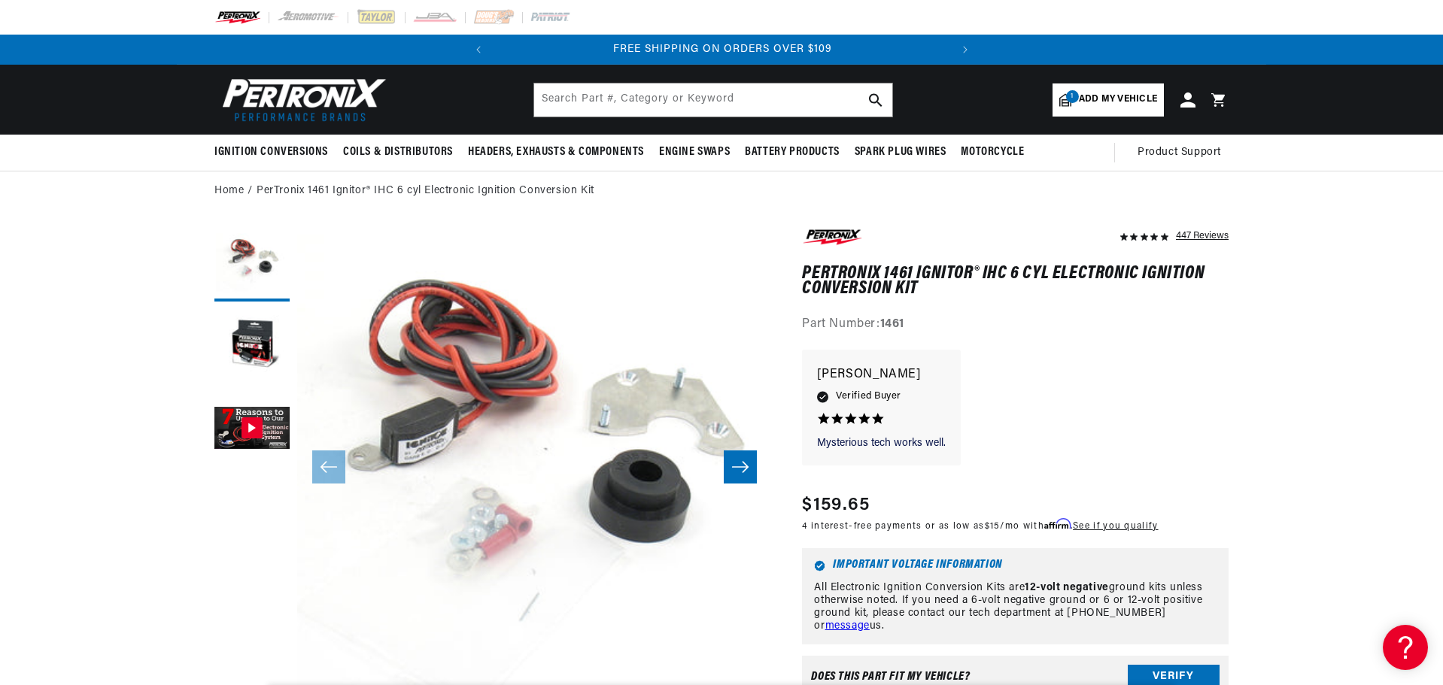
click at [322, 99] on img at bounding box center [300, 100] width 173 height 52
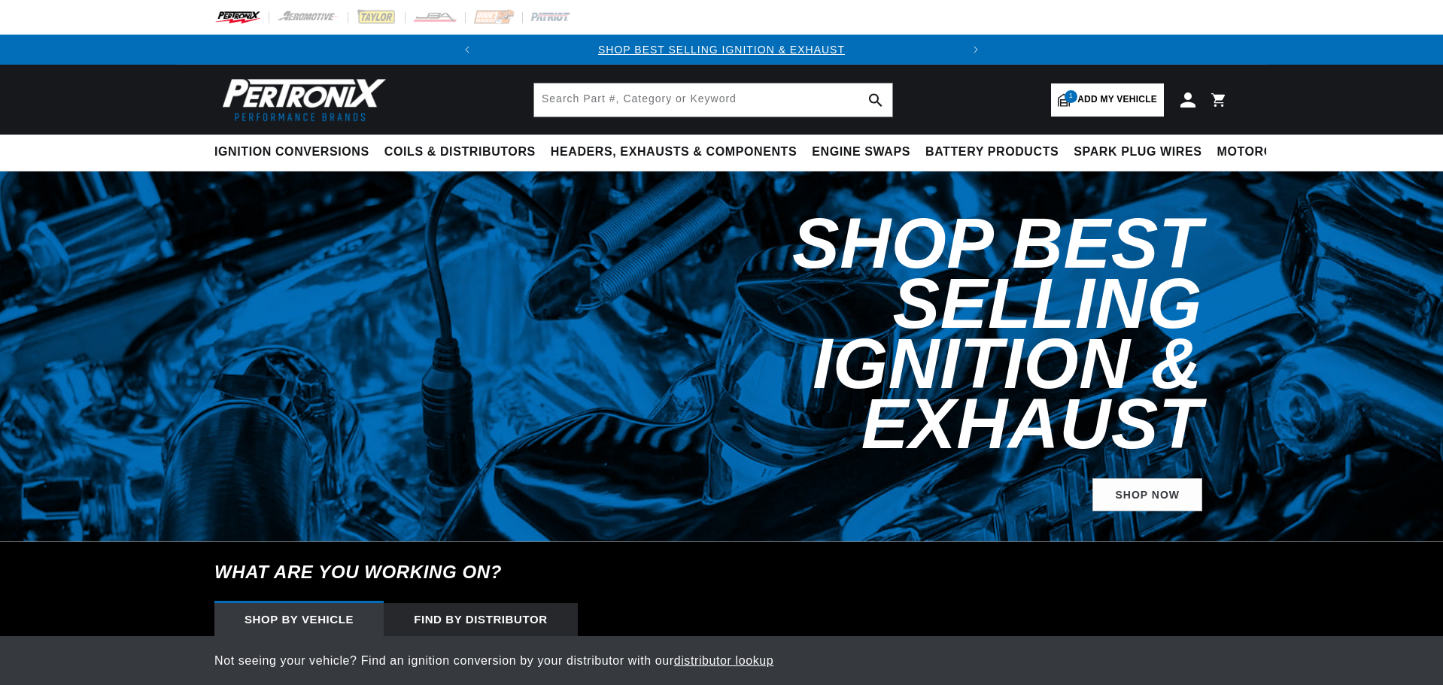
select select "1941"
select select "Chevrolet"
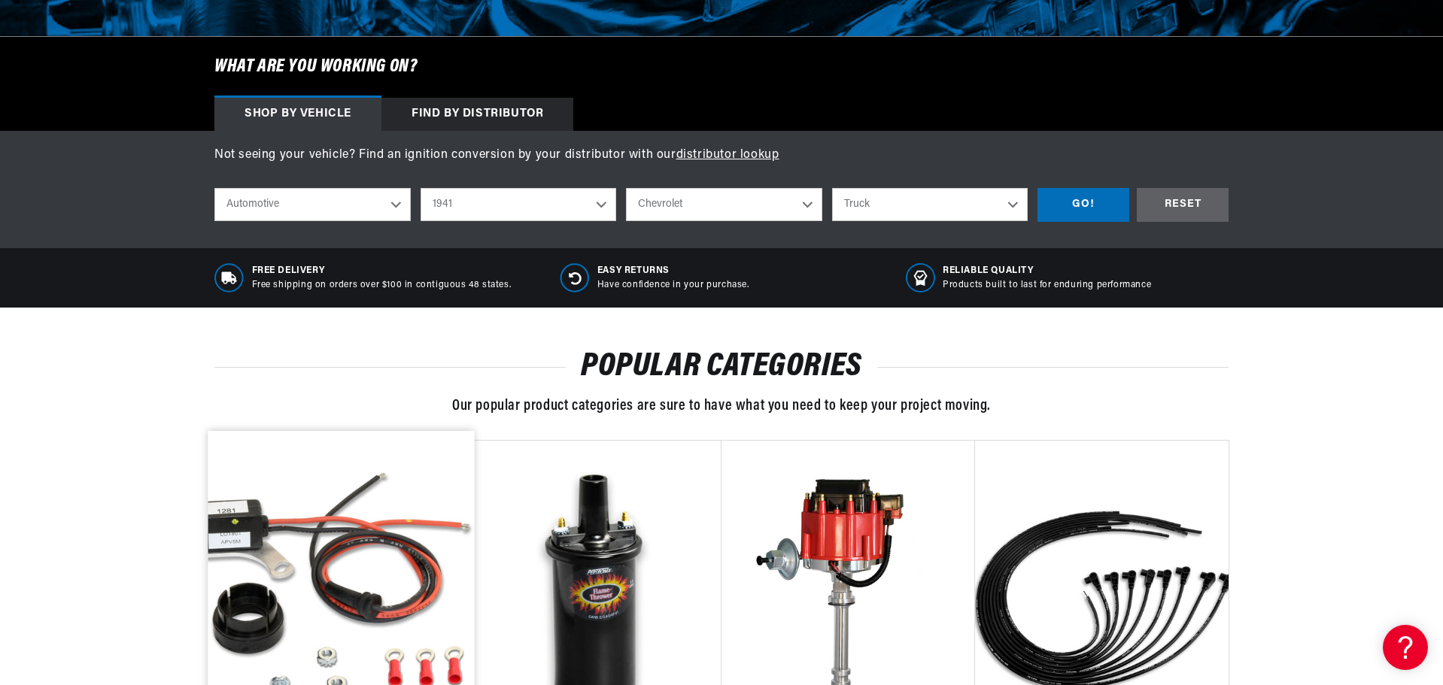
scroll to position [752, 0]
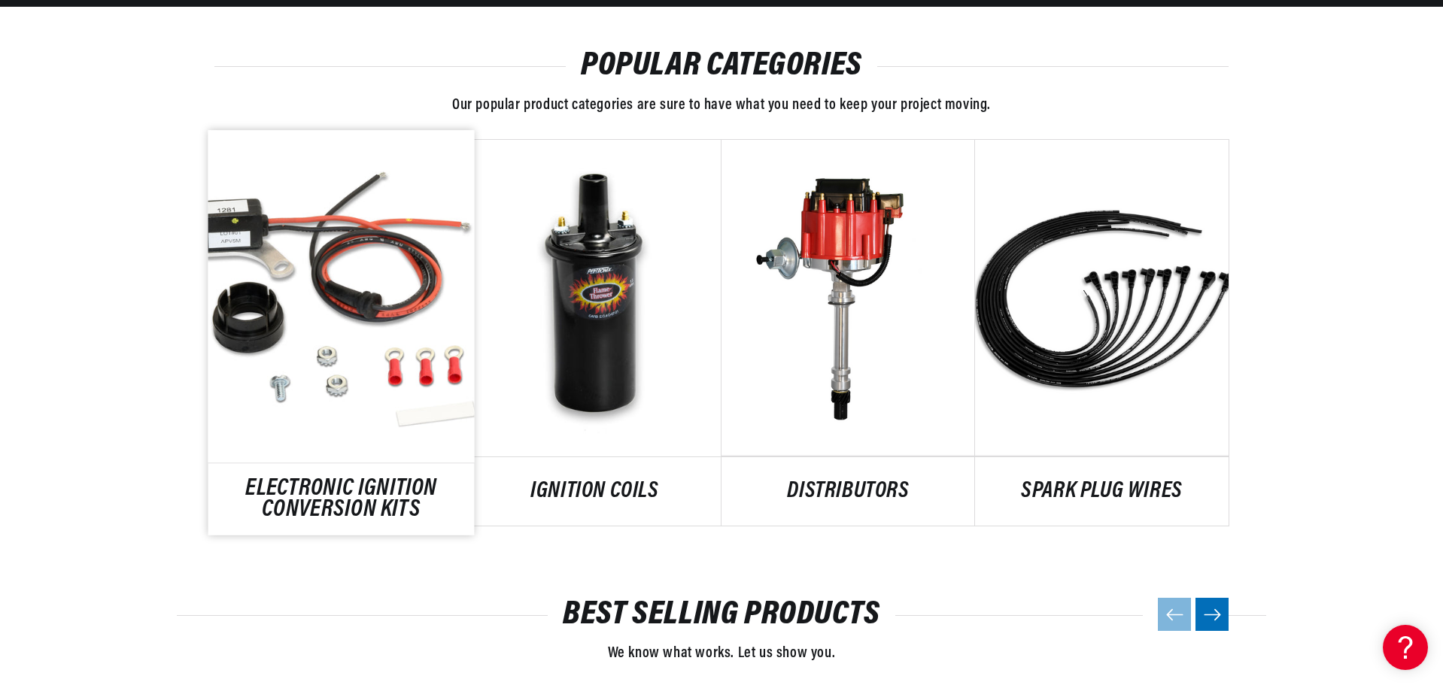
click at [325, 479] on link "ELECTRONIC IGNITION CONVERSION KITS" at bounding box center [341, 499] width 266 height 41
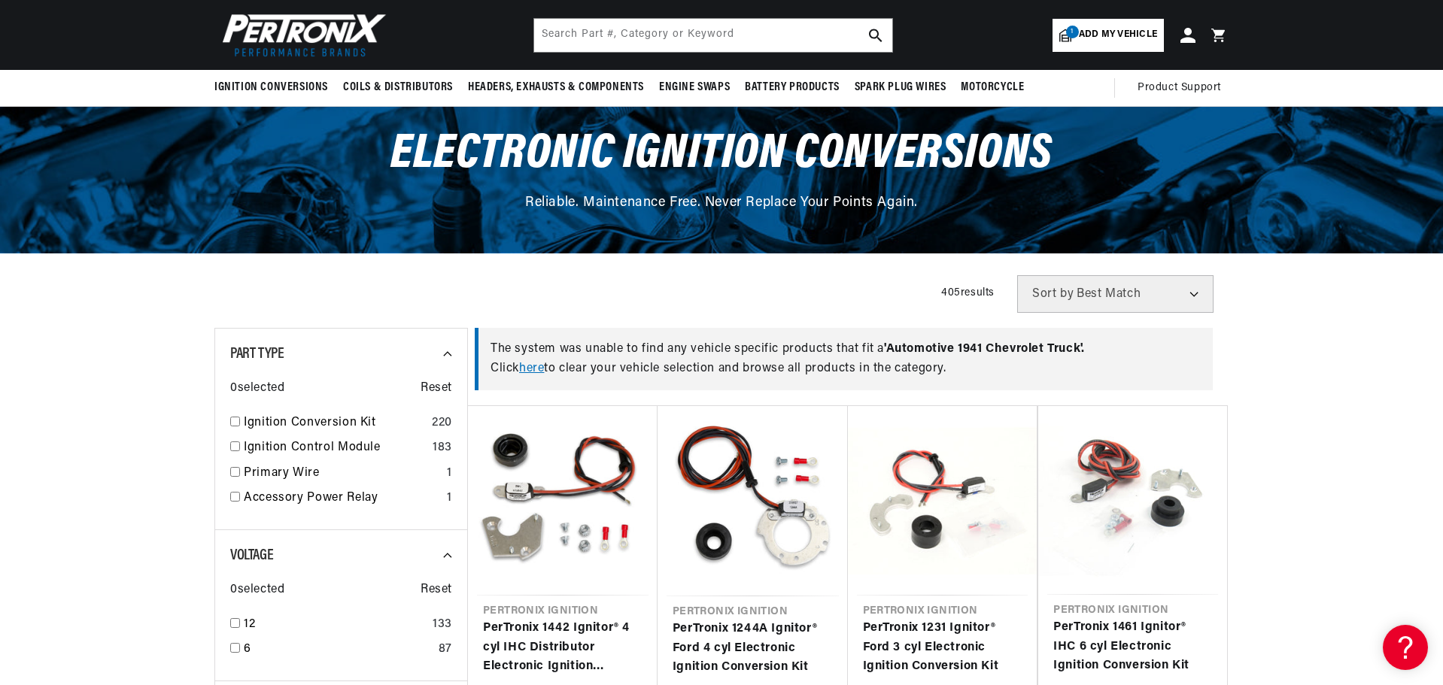
click at [1098, 41] on span "Add my vehicle" at bounding box center [1118, 35] width 78 height 14
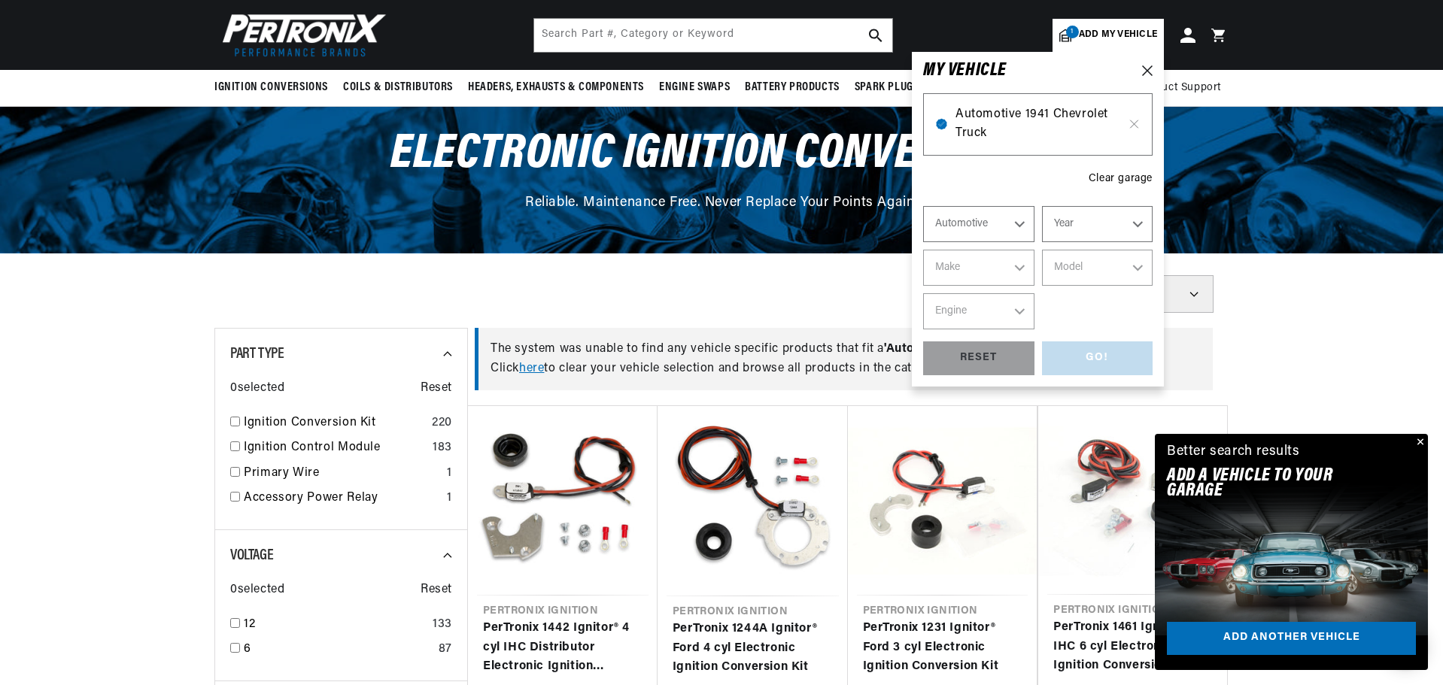
click at [1010, 117] on span "Automotive 1941 Chevrolet Truck" at bounding box center [1037, 124] width 165 height 38
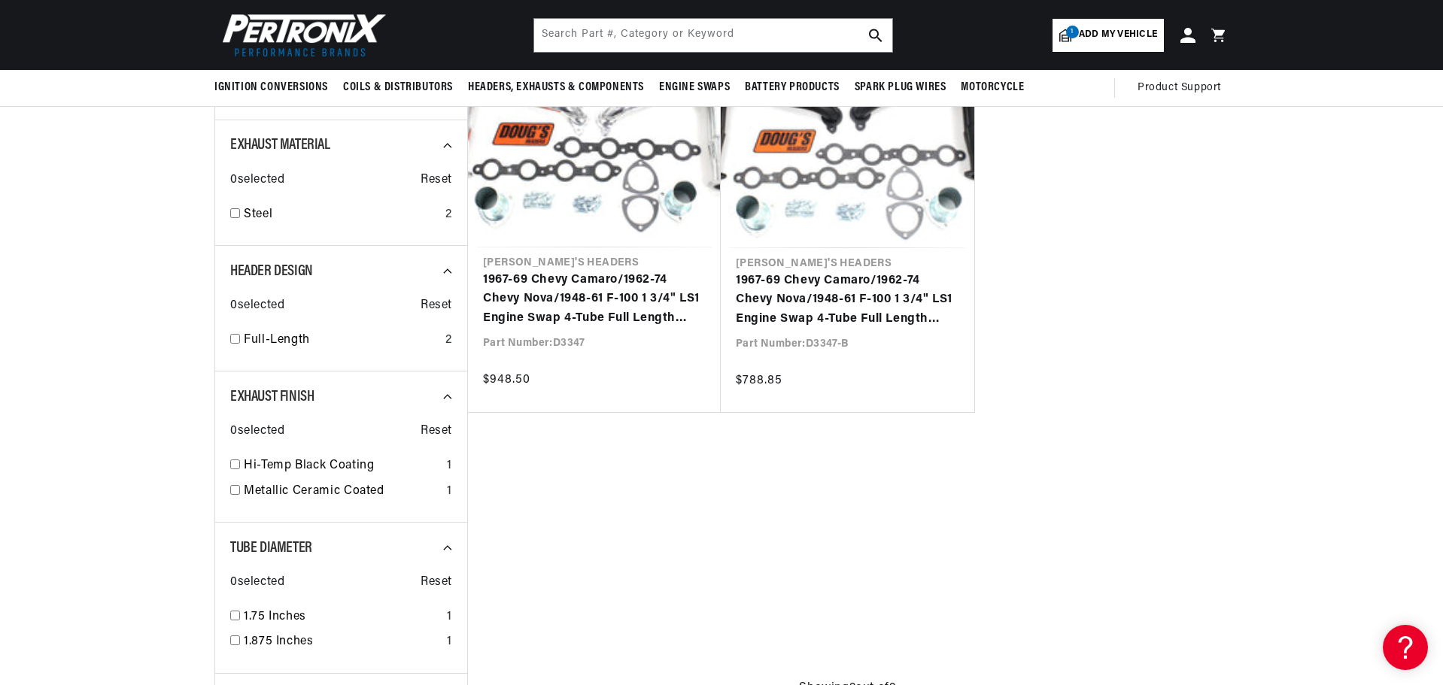
scroll to position [75, 0]
